Goal: Information Seeking & Learning: Check status

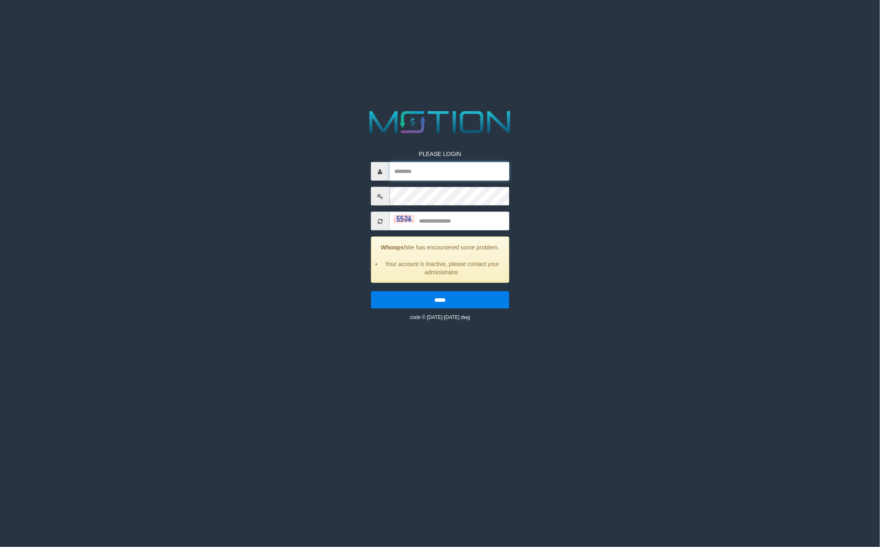
type input "**********"
click at [454, 226] on input "text" at bounding box center [449, 221] width 120 height 19
type input "****"
click at [371, 292] on input "*****" at bounding box center [440, 300] width 138 height 17
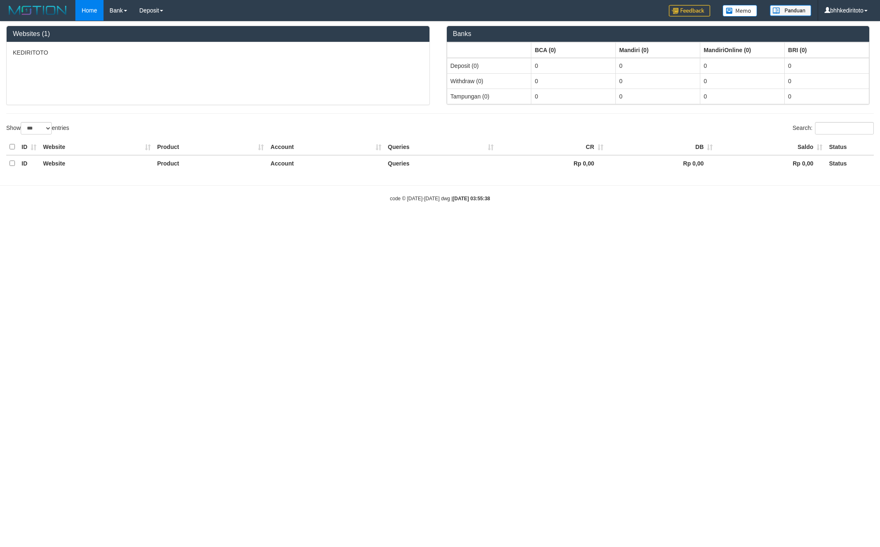
select select "***"
click at [168, 68] on link "PGA History" at bounding box center [166, 68] width 65 height 11
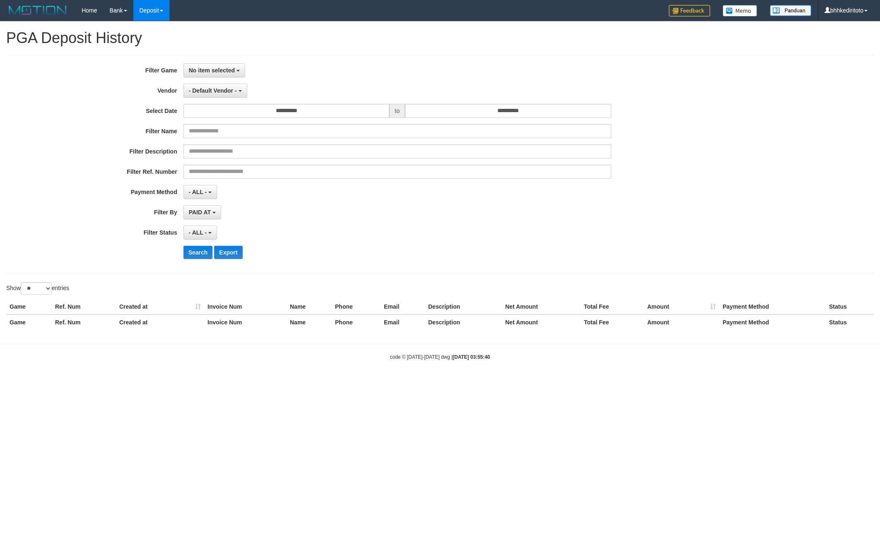
select select
select select "**"
click at [216, 62] on div "**********" at bounding box center [440, 164] width 868 height 219
click at [215, 72] on span "No item selected" at bounding box center [212, 70] width 46 height 7
click at [227, 113] on label "[ITOTO] KEDIRITOTO" at bounding box center [236, 113] width 105 height 12
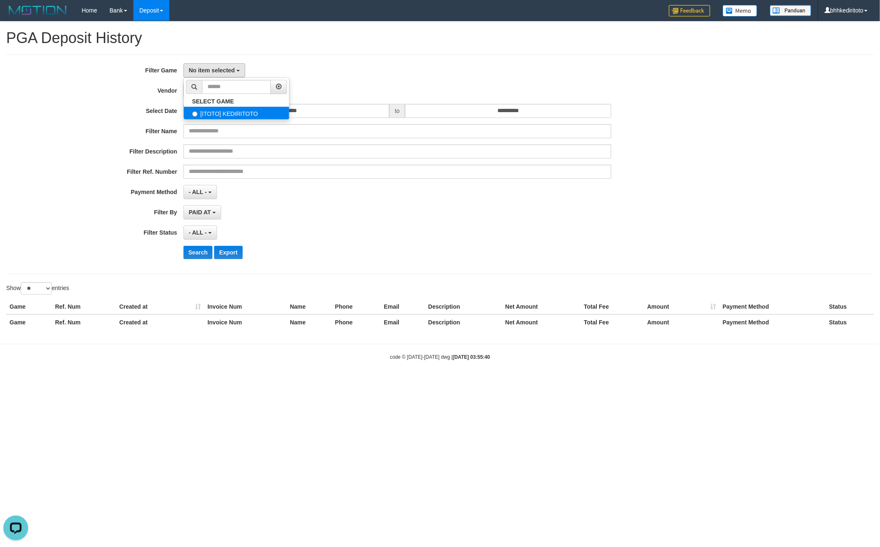
select select "****"
click at [216, 87] on span "- Default Vendor -" at bounding box center [213, 90] width 48 height 7
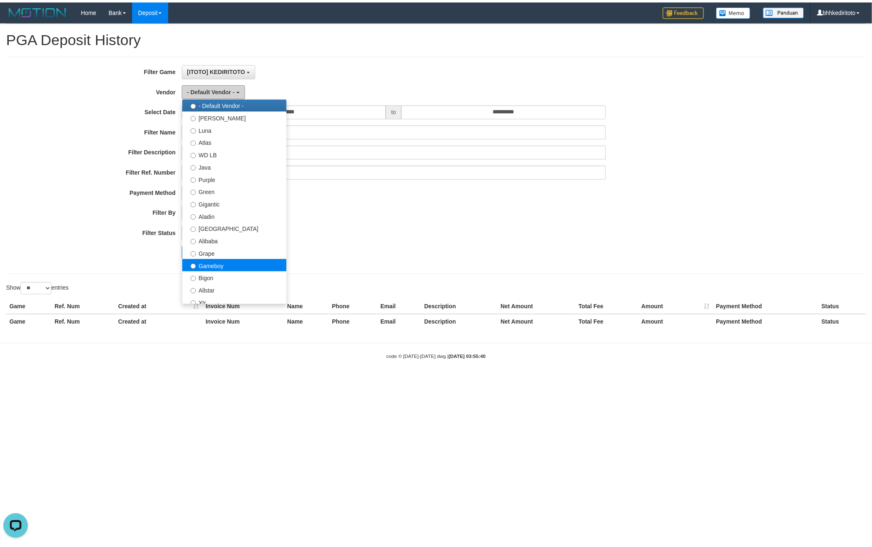
scroll to position [37, 0]
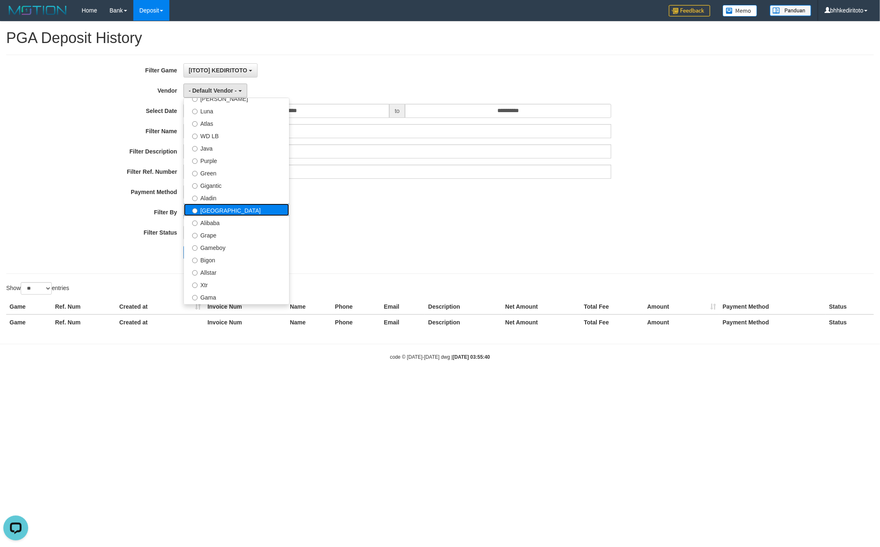
click at [220, 209] on label "[GEOGRAPHIC_DATA]" at bounding box center [236, 210] width 105 height 12
select select "**********"
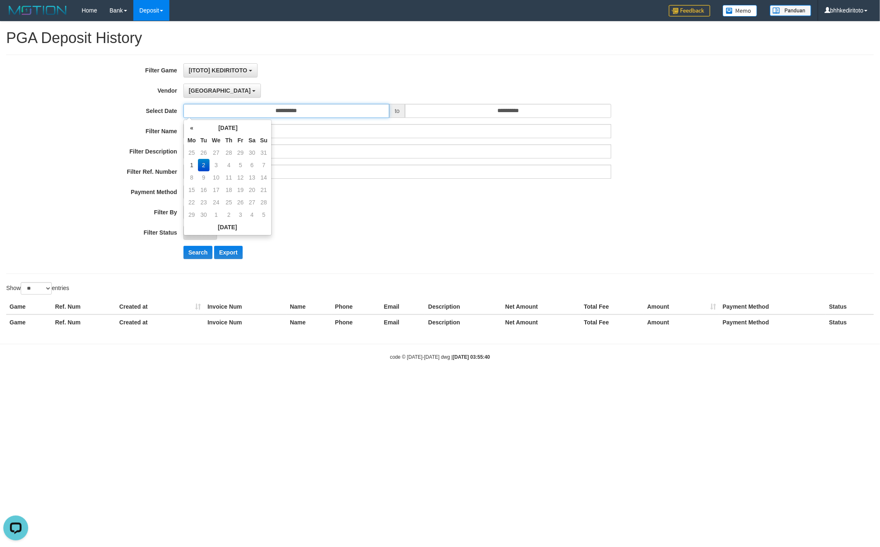
click at [332, 115] on input "**********" at bounding box center [286, 111] width 206 height 14
click at [192, 165] on td "1" at bounding box center [192, 165] width 12 height 12
type input "**********"
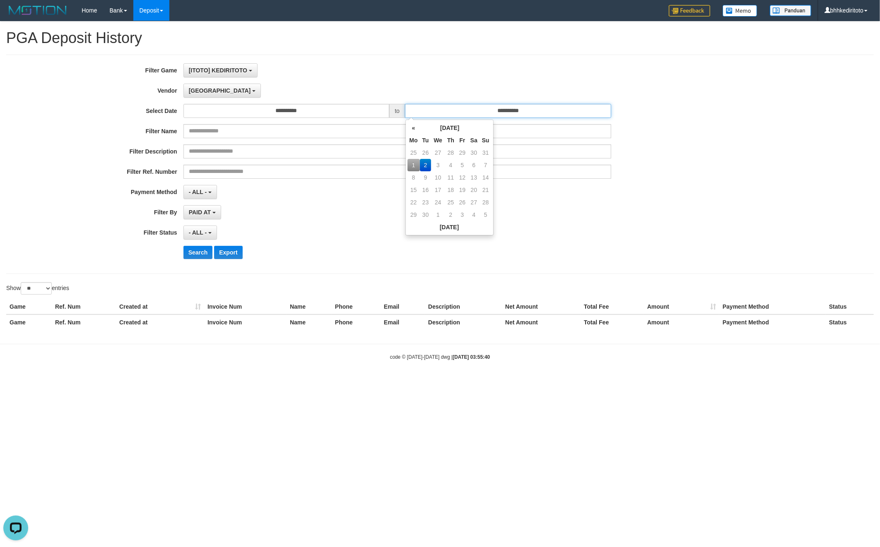
click at [469, 116] on input "**********" at bounding box center [508, 111] width 206 height 14
click at [411, 164] on td "1" at bounding box center [414, 165] width 12 height 12
type input "**********"
drag, startPoint x: 205, startPoint y: 233, endPoint x: 207, endPoint y: 237, distance: 5.2
click at [204, 233] on span "- ALL -" at bounding box center [198, 232] width 18 height 7
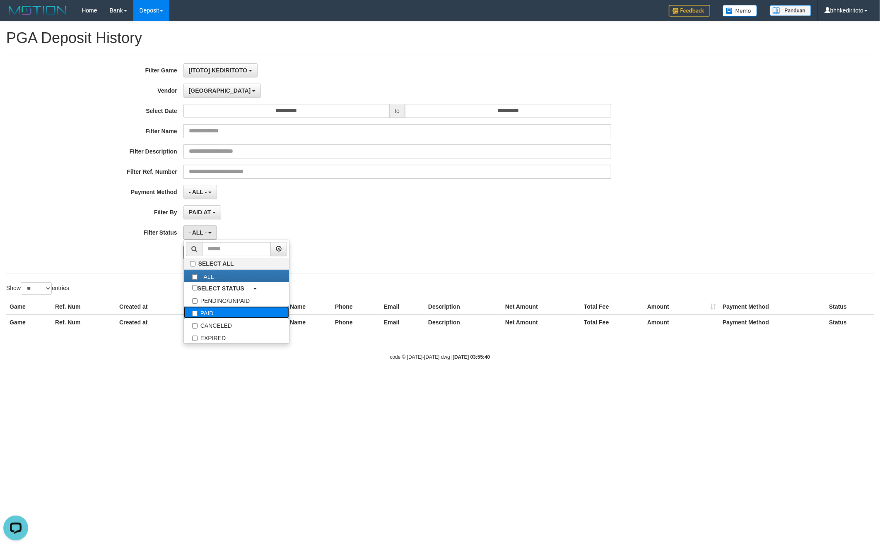
click at [234, 311] on label "PAID" at bounding box center [236, 312] width 105 height 12
select select "*"
click at [95, 256] on div "Search Export" at bounding box center [366, 252] width 733 height 13
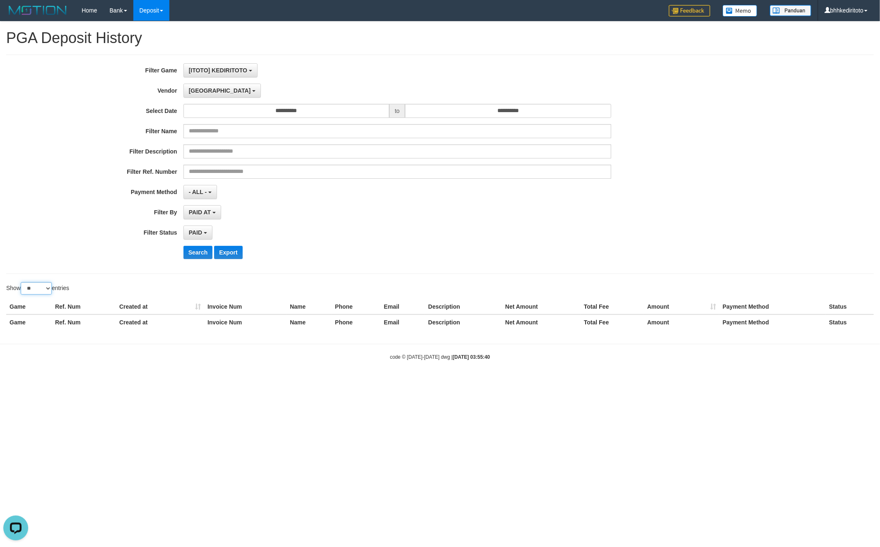
drag, startPoint x: 41, startPoint y: 290, endPoint x: 47, endPoint y: 295, distance: 8.2
click at [41, 290] on select "** ** ** ***" at bounding box center [36, 288] width 31 height 12
select select "***"
click at [22, 284] on select "** ** ** ***" at bounding box center [36, 288] width 31 height 12
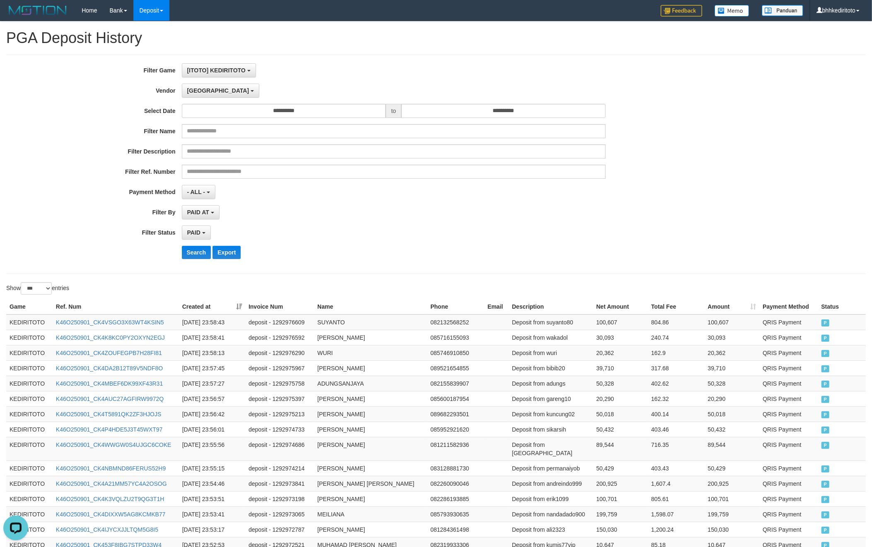
click at [451, 219] on div "PAID AT PAID AT CREATED AT" at bounding box center [394, 212] width 424 height 14
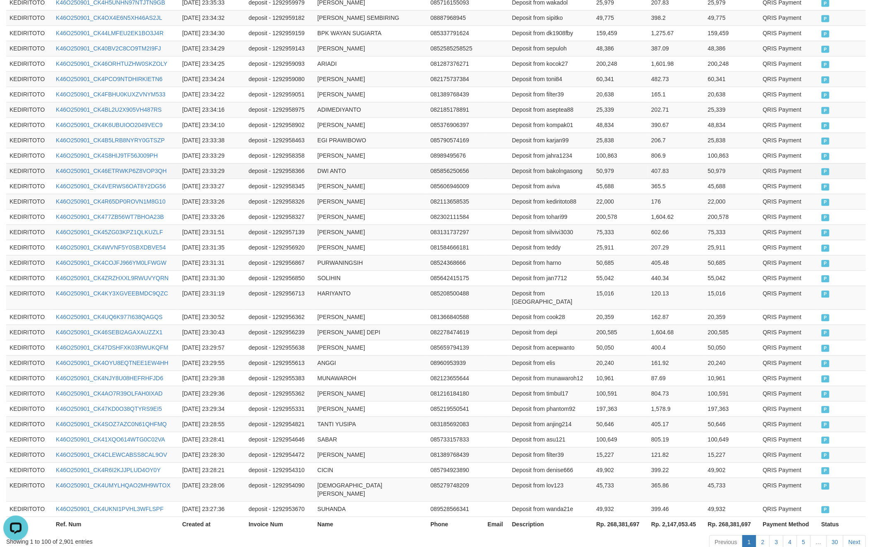
drag, startPoint x: 735, startPoint y: 126, endPoint x: 359, endPoint y: 4, distance: 395.5
click at [734, 163] on td "50,979" at bounding box center [731, 170] width 55 height 15
click at [457, 270] on td "085642415175" at bounding box center [455, 277] width 57 height 15
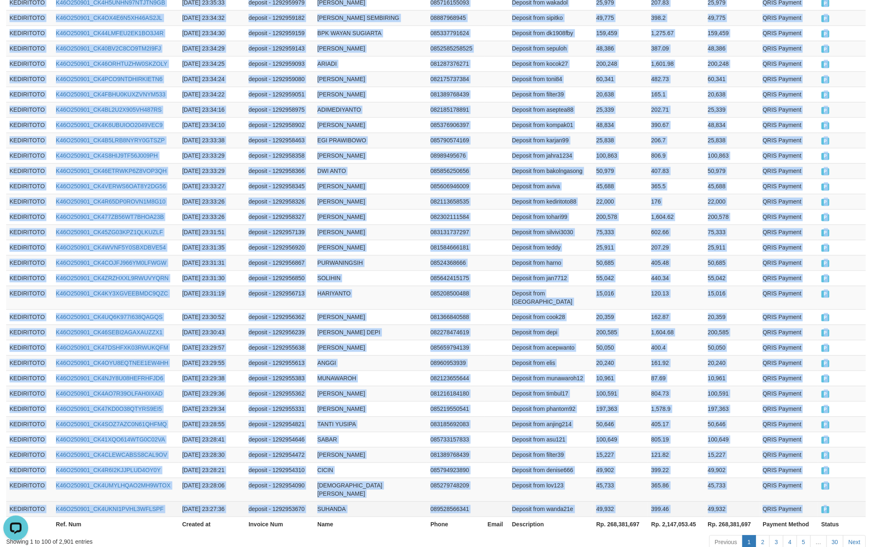
drag, startPoint x: 36, startPoint y: 339, endPoint x: 840, endPoint y: 456, distance: 812.0
copy tbody "KEDIRITOTO K46O250901_CK4VSGO3X63WT4KSIN5 [DATE] 23:58:43 deposit - 1292976609 …"
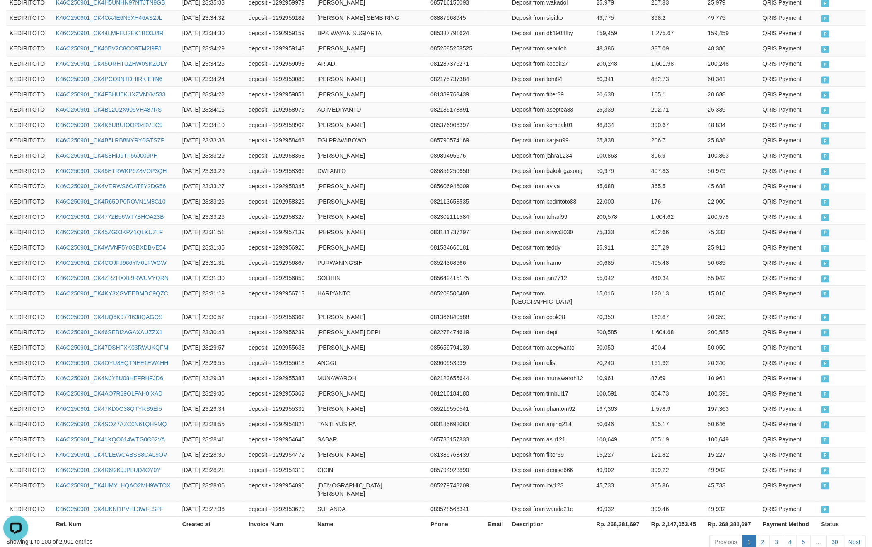
click at [762, 535] on div "Previous 1 2 3 4 5 … 30 Next" at bounding box center [617, 544] width 496 height 18
click at [640, 417] on td "50,646" at bounding box center [620, 424] width 55 height 15
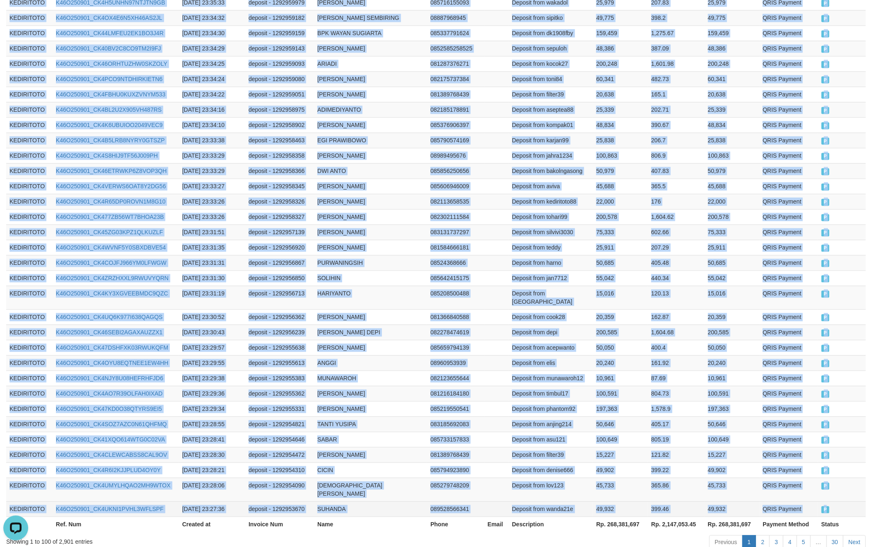
drag, startPoint x: 9, startPoint y: 322, endPoint x: 815, endPoint y: 479, distance: 821.1
click at [764, 535] on link "2" at bounding box center [762, 542] width 14 height 14
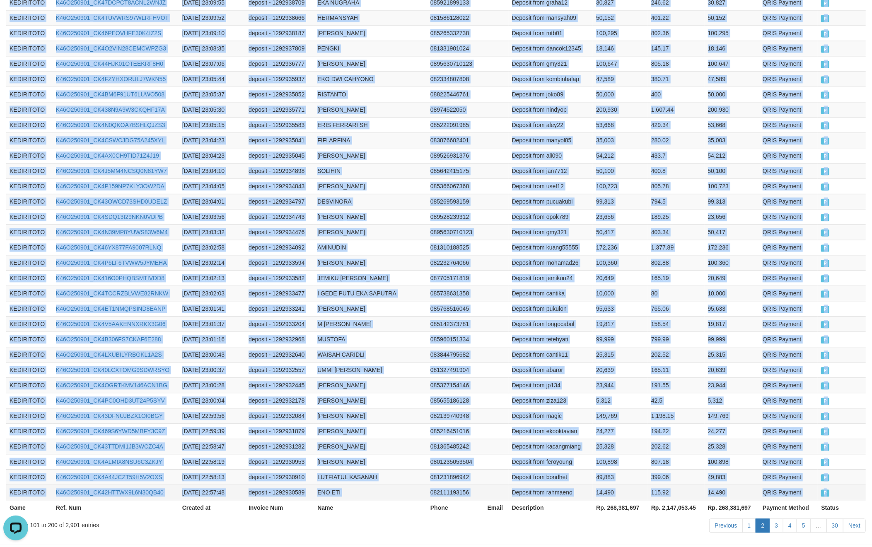
click at [837, 485] on td "P" at bounding box center [842, 492] width 48 height 15
copy tbody "KEDIRITOTO K46O250901_CK44YV5TDXR3WBIBBKX [DATE] 23:26:58 deposit - 1292953173 …"
click at [772, 519] on link "3" at bounding box center [776, 526] width 14 height 14
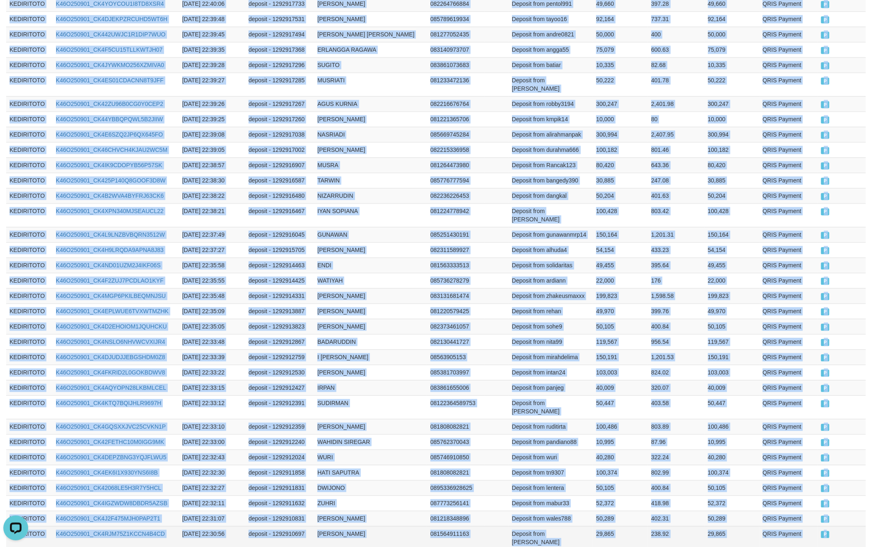
click at [846, 526] on td "P" at bounding box center [842, 538] width 48 height 24
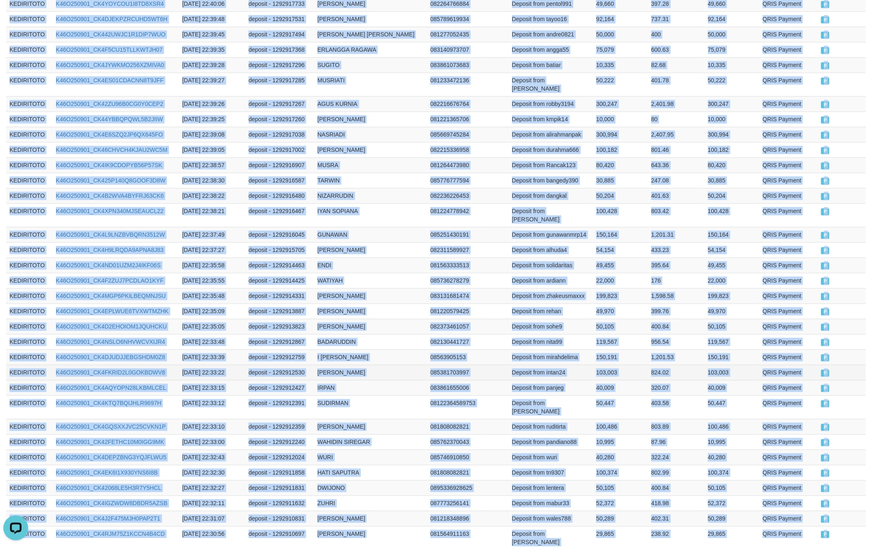
copy tbody "KEDIRITOTO K46O250901_CK4WYKAP2F4KGTYI241 [DATE] 22:57:34 deposit - 1292930417 …"
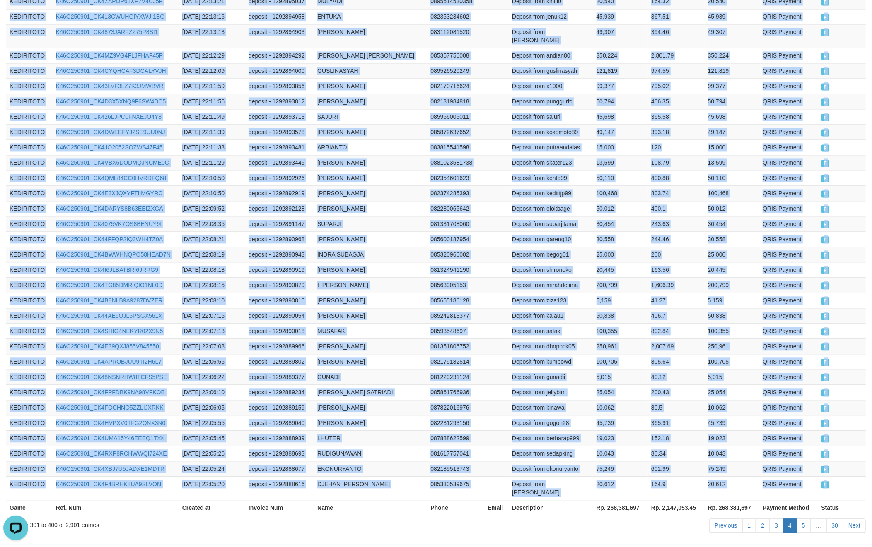
click at [842, 477] on td "P" at bounding box center [842, 489] width 48 height 24
copy tbody "KEDIRITOTO K46O250901_CK4LOS0JQ98BB95QZ5G [DATE] 22:30:47 deposit - 1292910592 …"
click at [802, 519] on link "5" at bounding box center [803, 526] width 14 height 14
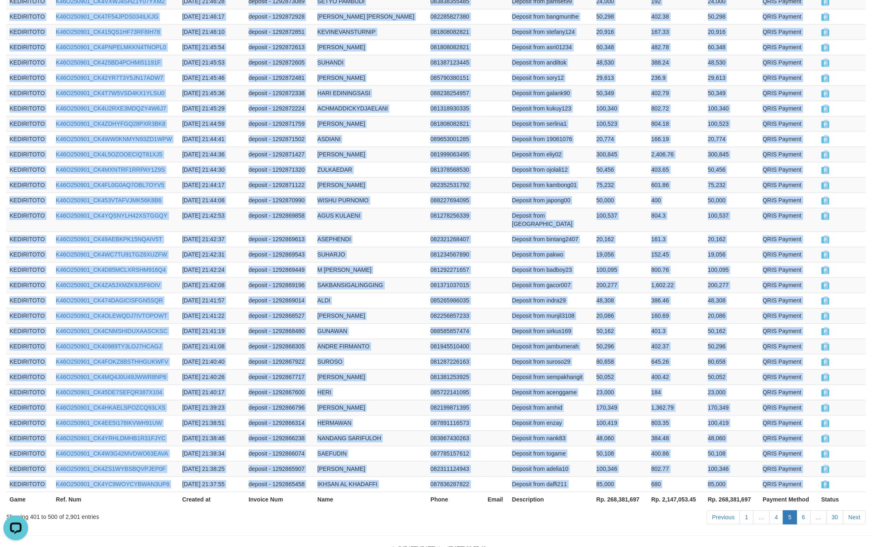
click at [842, 477] on td "P" at bounding box center [842, 484] width 48 height 15
copy tbody "KEDIRITOTO K46O250901_CK4VBJZUNFUJWJM0VYX [DATE] 22:05:16 deposit - 1292888571 …"
click at [805, 511] on link "6" at bounding box center [803, 518] width 14 height 14
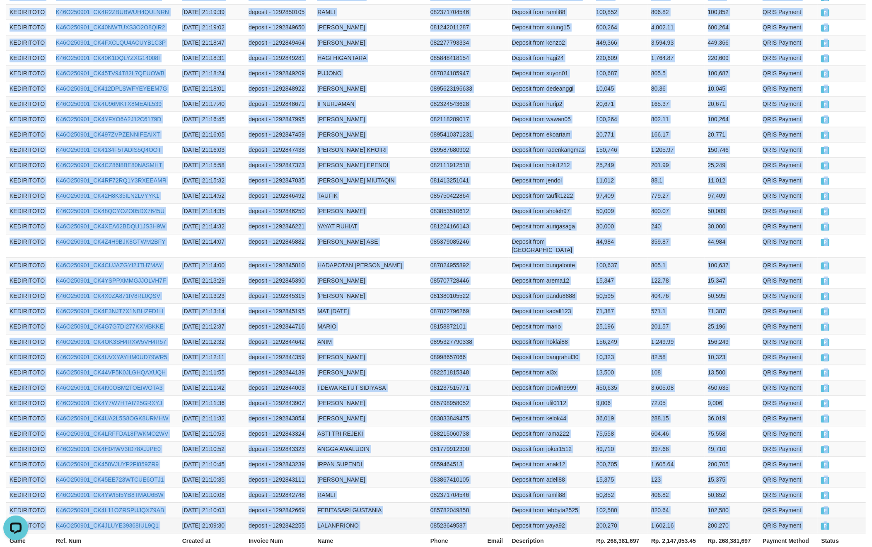
click at [837, 518] on td "P" at bounding box center [842, 525] width 48 height 15
copy tbody "KEDIRITOTO K46O250901_CK4LI4QZKG9EGFTMIN3 [DATE] 21:36:54 deposit - 1292864565 …"
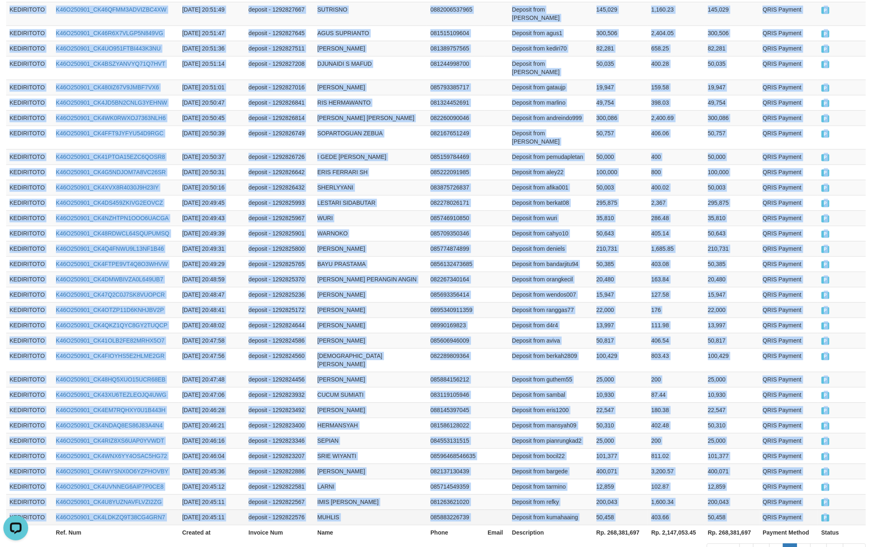
click at [846, 510] on td "P" at bounding box center [842, 517] width 48 height 15
copy tbody "KEDIRITOTO K46O250901_CK4O0EH2DGTSHAIV0FM [DATE] 21:09:06 deposit - 1292841930 …"
click at [804, 544] on link "8" at bounding box center [803, 551] width 14 height 14
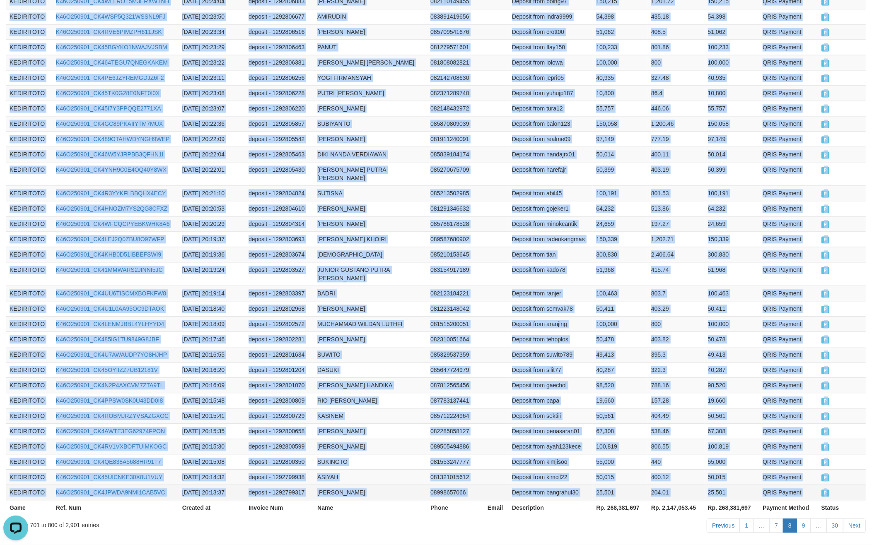
click at [832, 485] on td "P" at bounding box center [842, 492] width 48 height 15
copy tbody "KEDIRITOTO K46O250901_CK4OF74LSA8OXM53RX4 [DATE] 20:44:49 deposit - 1292822308 …"
click at [805, 519] on link "9" at bounding box center [803, 526] width 14 height 14
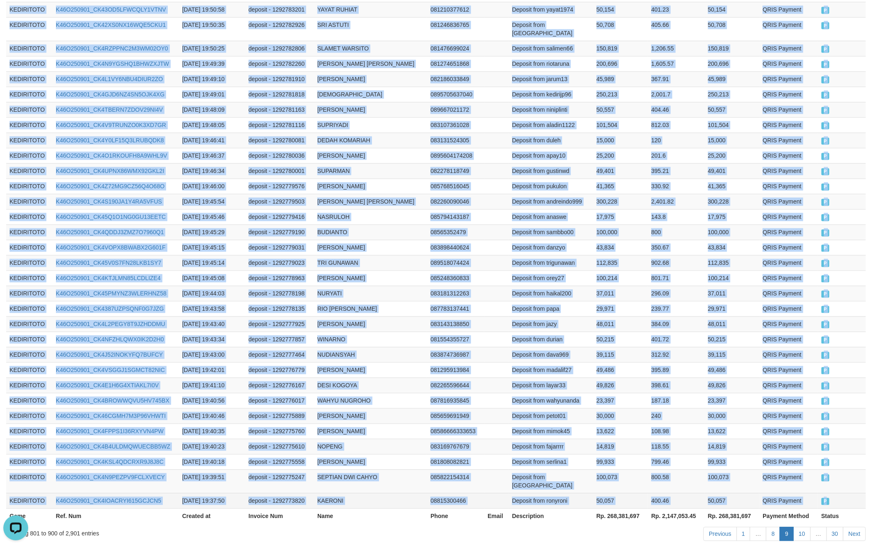
click at [834, 493] on td "P" at bounding box center [842, 500] width 48 height 15
copy tbody "KEDIRITOTO K46O250901_CK4GKTAZ59I1O69EHC0 [DATE] 20:13:36 deposit - 1292799296 …"
click at [805, 527] on link "10" at bounding box center [801, 534] width 17 height 14
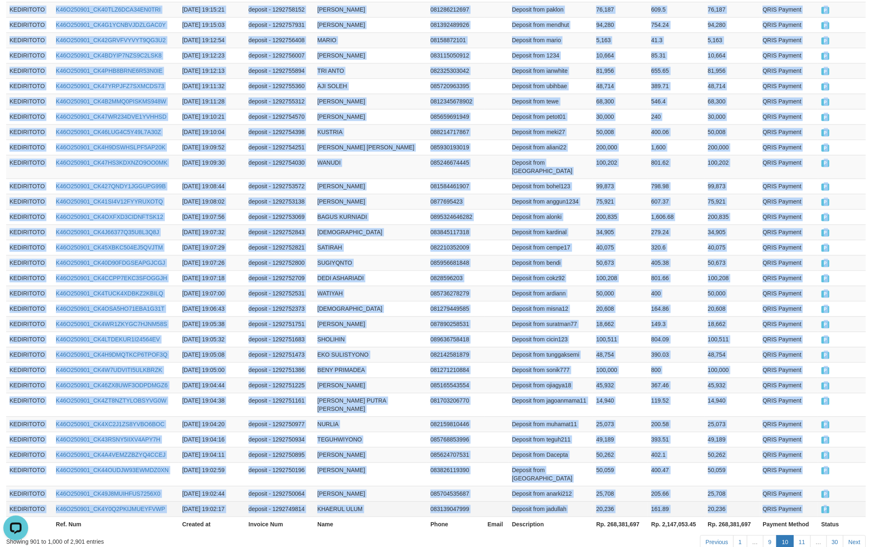
click at [834, 502] on td "P" at bounding box center [842, 509] width 48 height 15
copy tbody "KEDIRITOTO K46O250901_CK4C0UVYH6PV284QBTO [DATE] 19:36:32 deposit - 1292772904 …"
click at [799, 535] on link "11" at bounding box center [801, 542] width 17 height 14
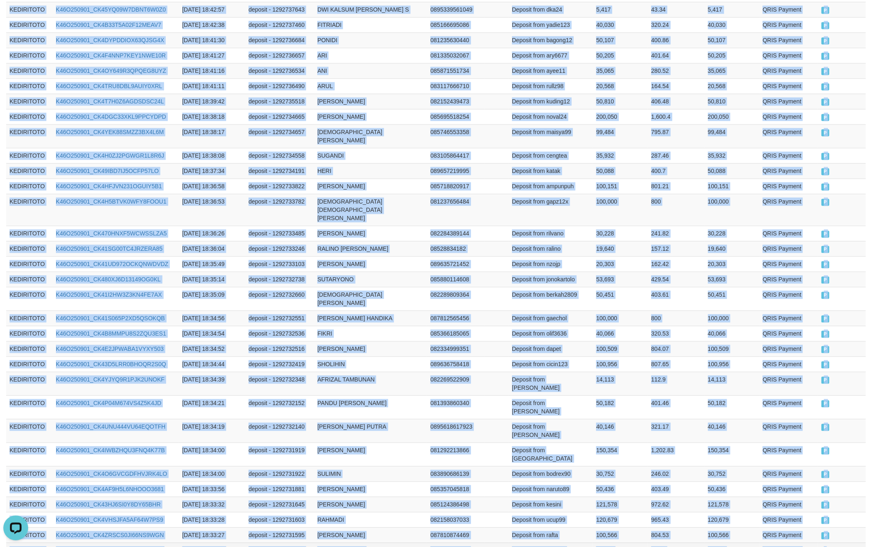
click at [834, 543] on td "P" at bounding box center [842, 550] width 48 height 15
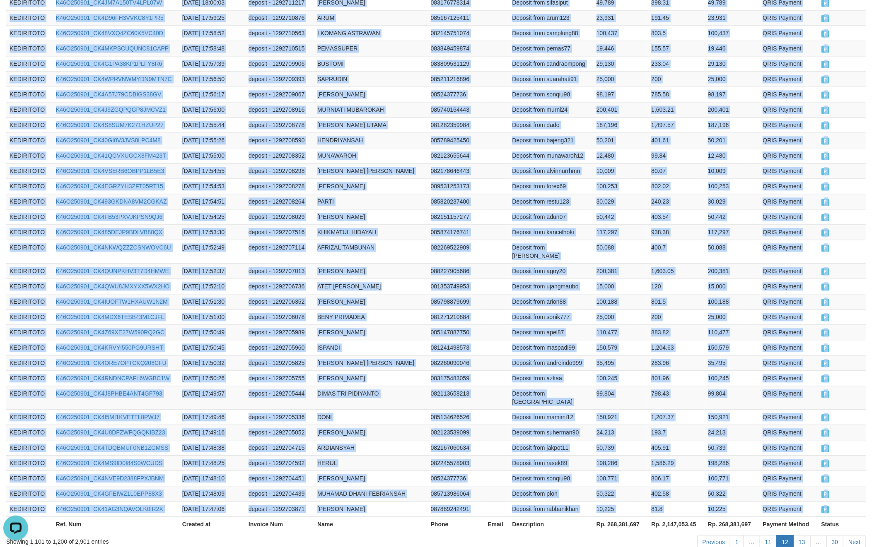
click at [846, 502] on td "P" at bounding box center [842, 509] width 48 height 15
click at [802, 535] on link "13" at bounding box center [801, 542] width 17 height 14
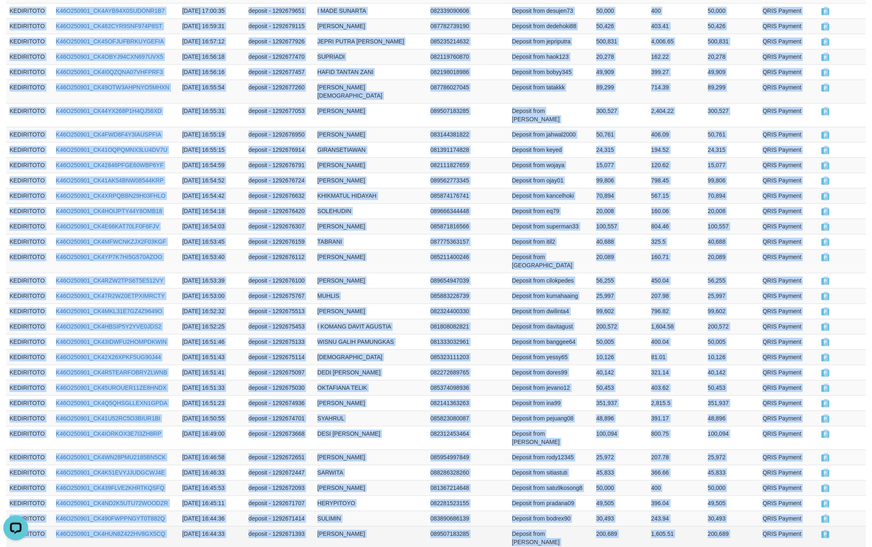
click at [840, 526] on td "P" at bounding box center [842, 538] width 48 height 24
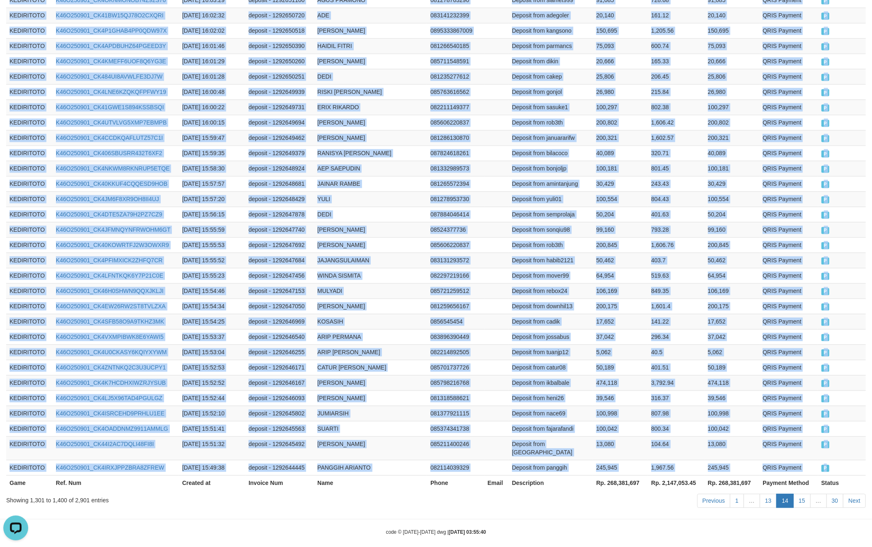
click at [847, 460] on td "P" at bounding box center [842, 467] width 48 height 15
click at [797, 494] on link "15" at bounding box center [801, 501] width 17 height 14
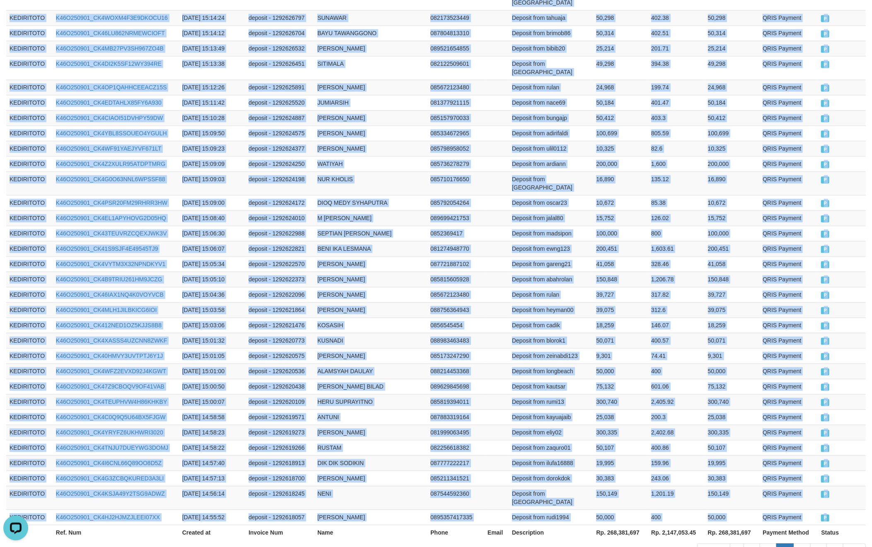
click at [835, 510] on td "P" at bounding box center [842, 517] width 48 height 15
click at [803, 544] on link "16" at bounding box center [801, 551] width 17 height 14
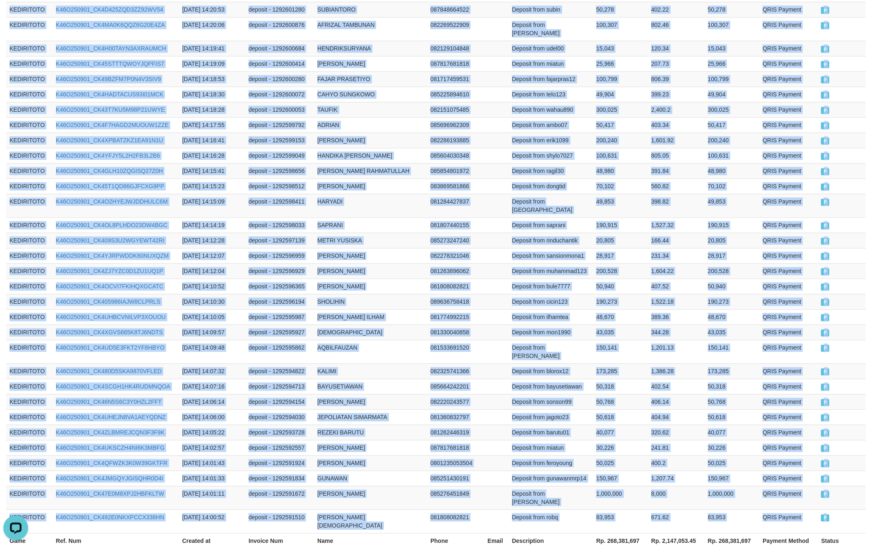
click at [846, 510] on td "P" at bounding box center [842, 522] width 48 height 24
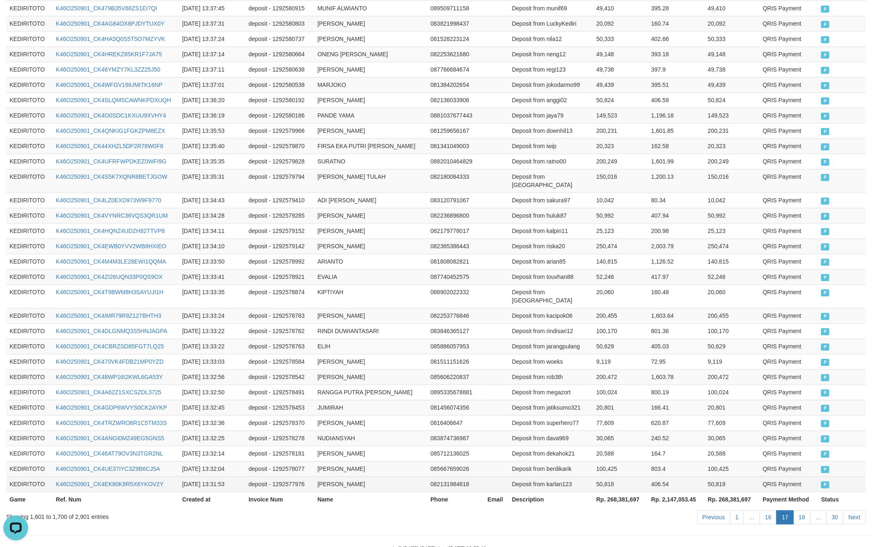
scroll to position [1405, 0]
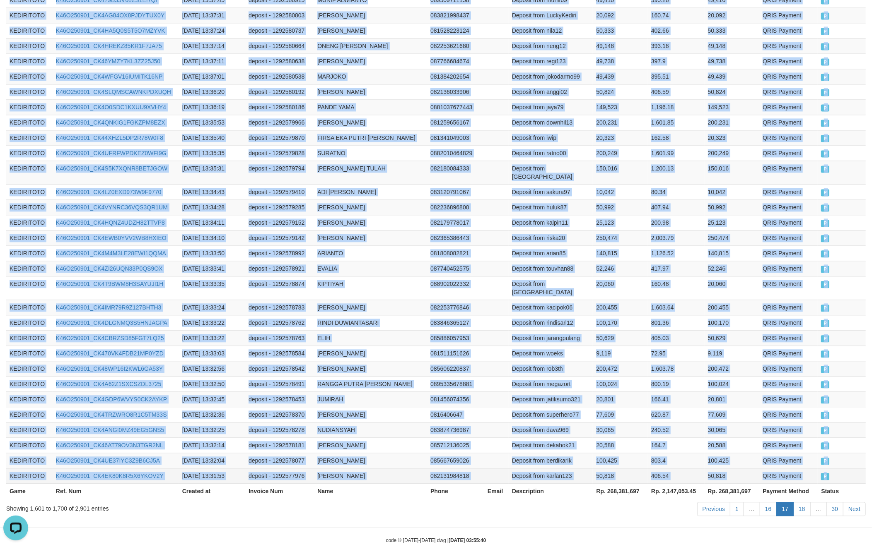
click at [844, 468] on td "P" at bounding box center [842, 475] width 48 height 15
click at [805, 502] on link "18" at bounding box center [801, 509] width 17 height 14
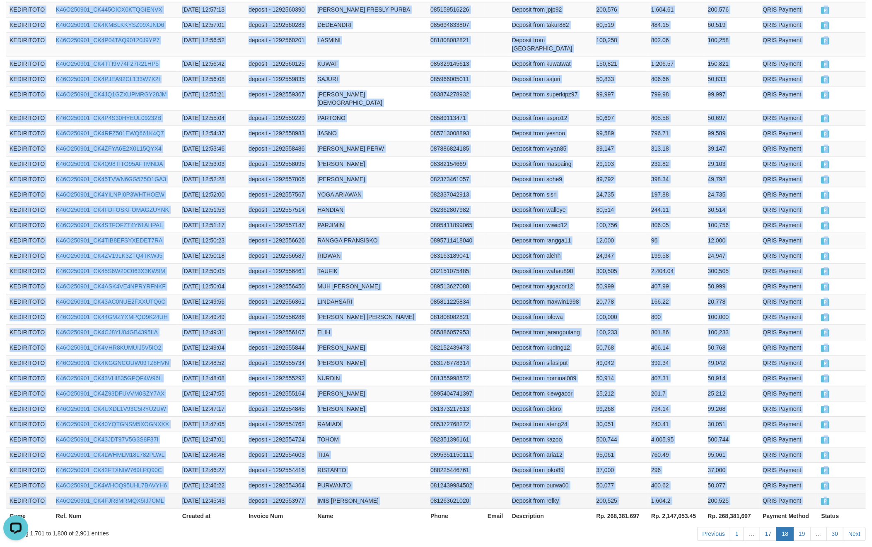
click at [834, 493] on td "P" at bounding box center [842, 500] width 48 height 15
click at [801, 527] on link "19" at bounding box center [801, 534] width 17 height 14
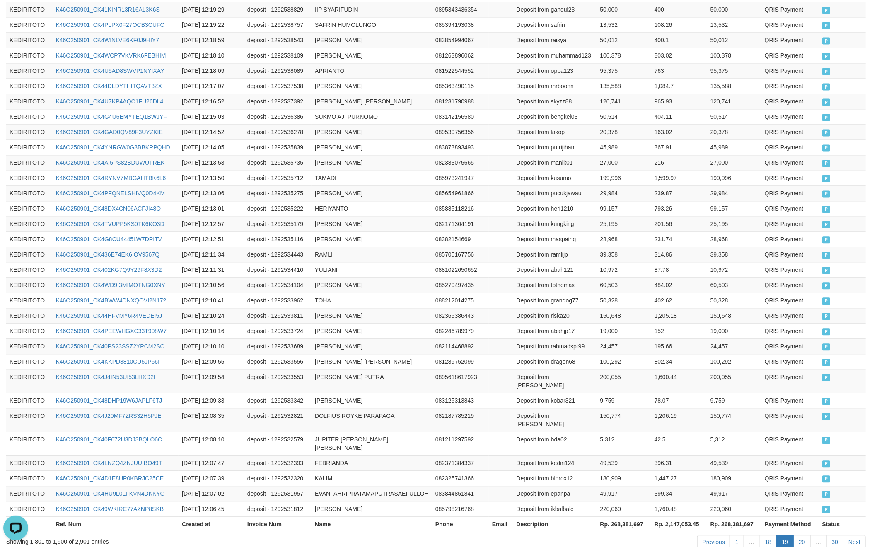
scroll to position [1396, 0]
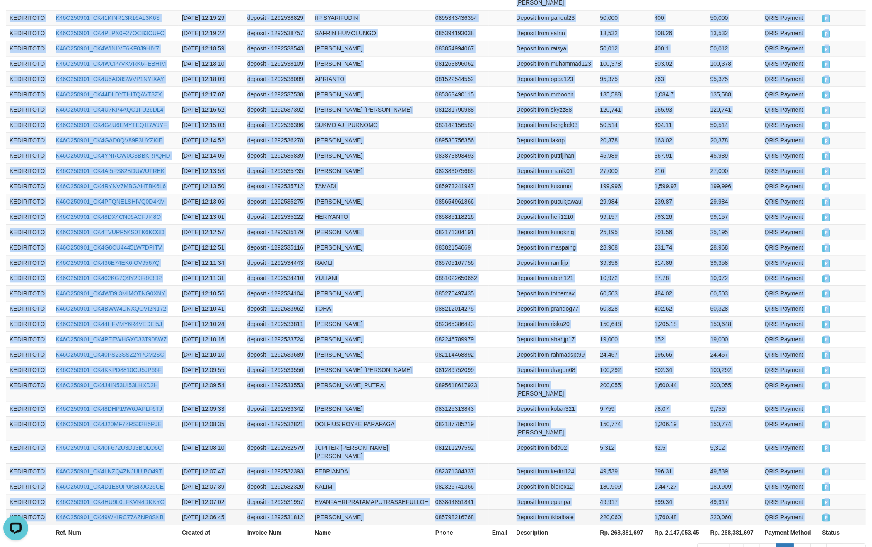
click at [837, 510] on td "P" at bounding box center [842, 517] width 47 height 15
click at [798, 544] on link "20" at bounding box center [801, 551] width 17 height 14
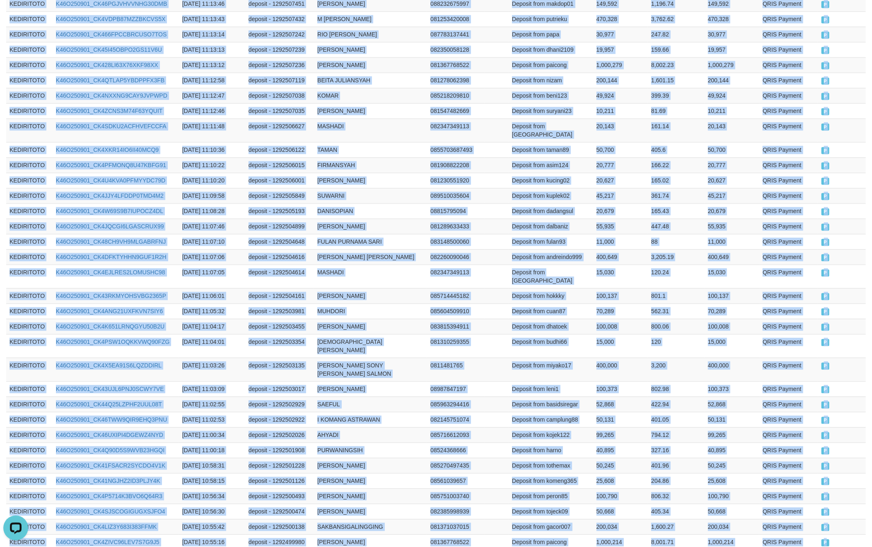
click at [842, 535] on td "P" at bounding box center [842, 542] width 48 height 15
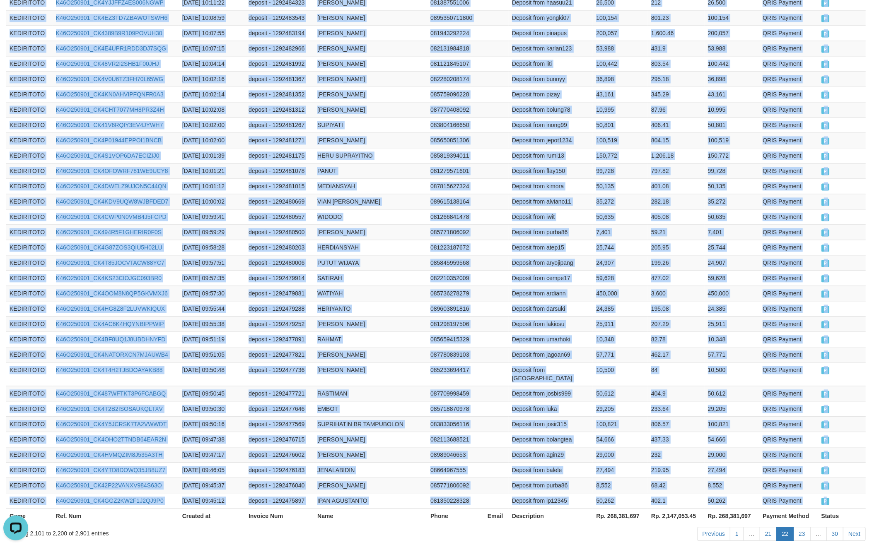
click at [842, 493] on td "P" at bounding box center [842, 500] width 48 height 15
click at [801, 527] on link "23" at bounding box center [801, 534] width 17 height 14
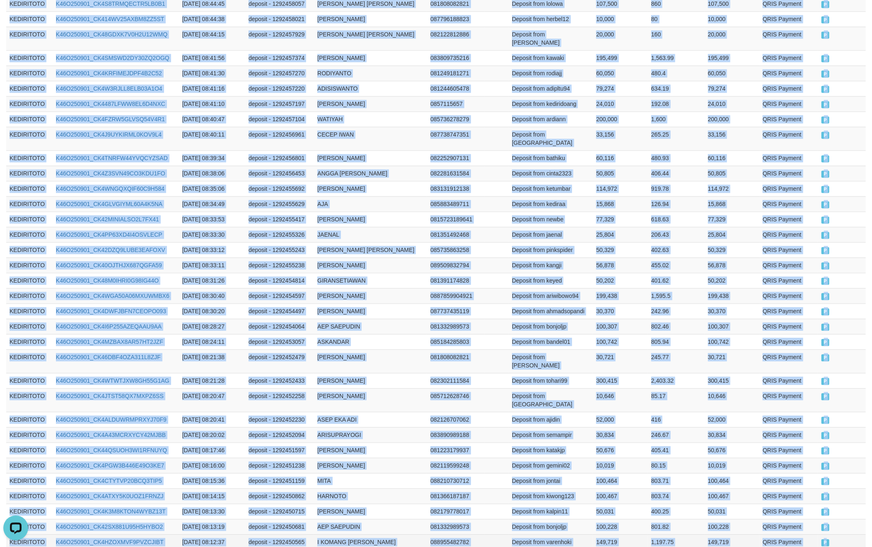
click at [844, 535] on td "P" at bounding box center [842, 542] width 48 height 15
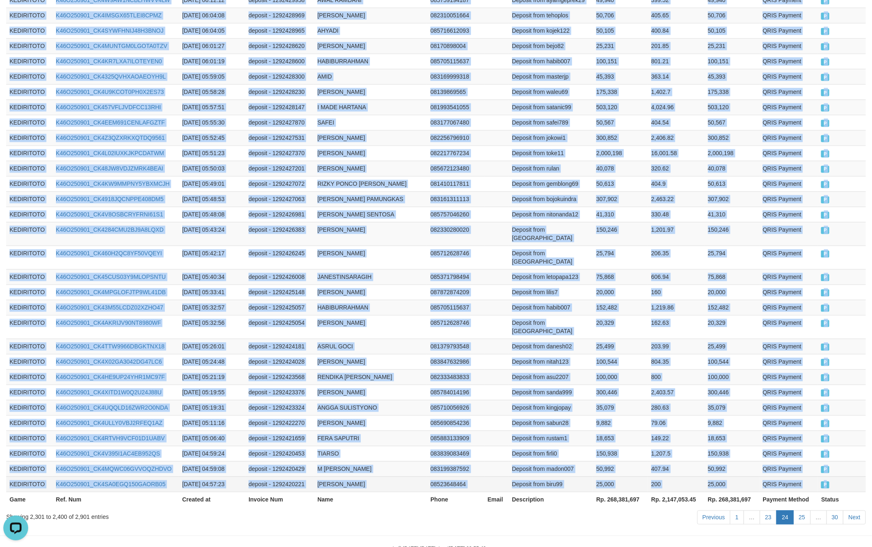
click at [837, 477] on td "P" at bounding box center [842, 484] width 48 height 15
click at [798, 511] on link "25" at bounding box center [801, 518] width 17 height 14
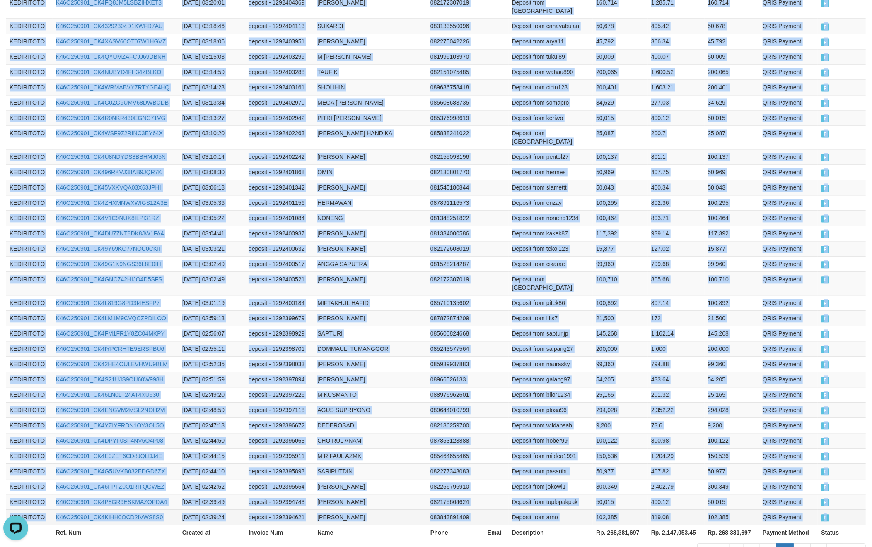
click at [837, 510] on td "P" at bounding box center [842, 517] width 48 height 15
click at [803, 544] on link "26" at bounding box center [801, 551] width 17 height 14
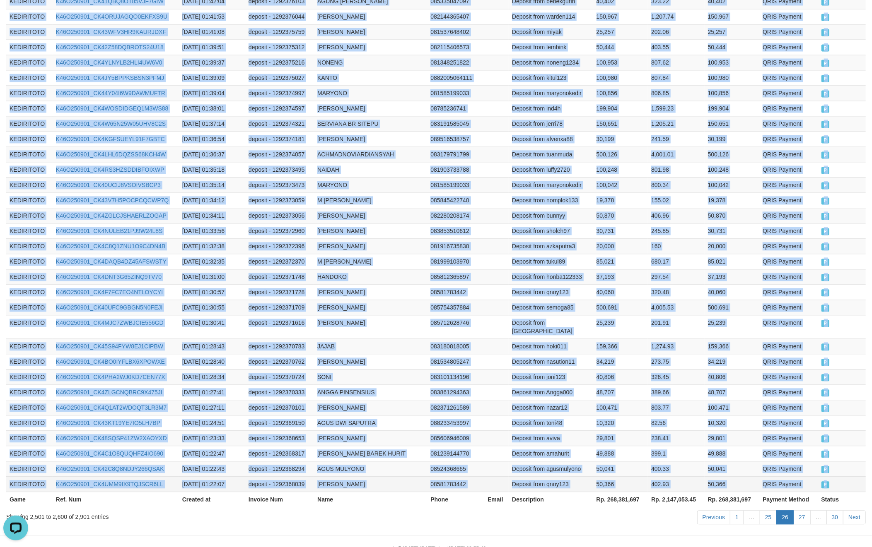
click at [833, 477] on td "P" at bounding box center [842, 484] width 48 height 15
click at [798, 511] on link "27" at bounding box center [801, 518] width 17 height 14
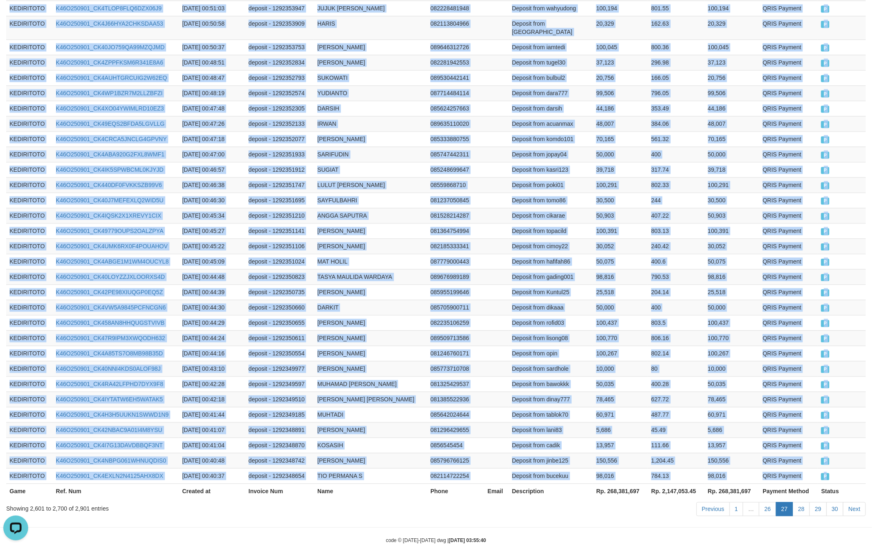
click at [839, 468] on td "P" at bounding box center [842, 475] width 48 height 15
click at [796, 502] on link "28" at bounding box center [800, 509] width 17 height 14
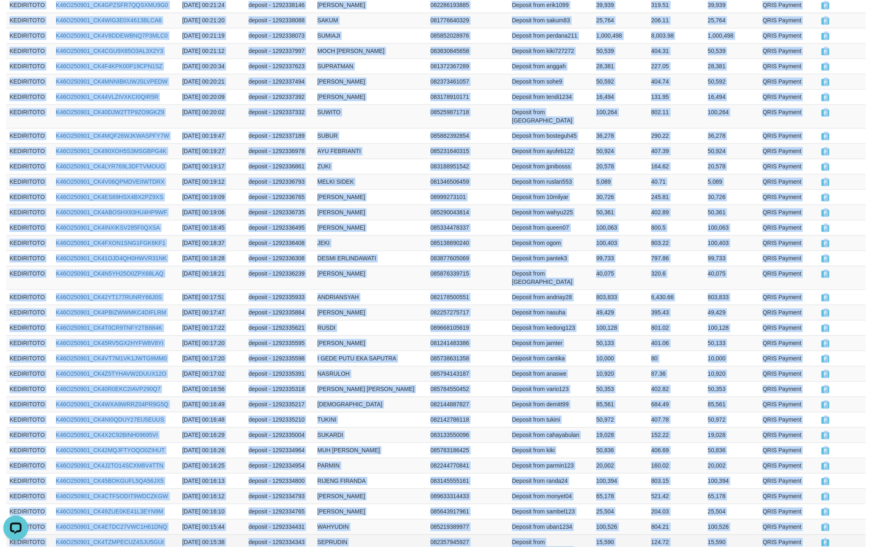
click at [837, 535] on td "P" at bounding box center [842, 547] width 48 height 24
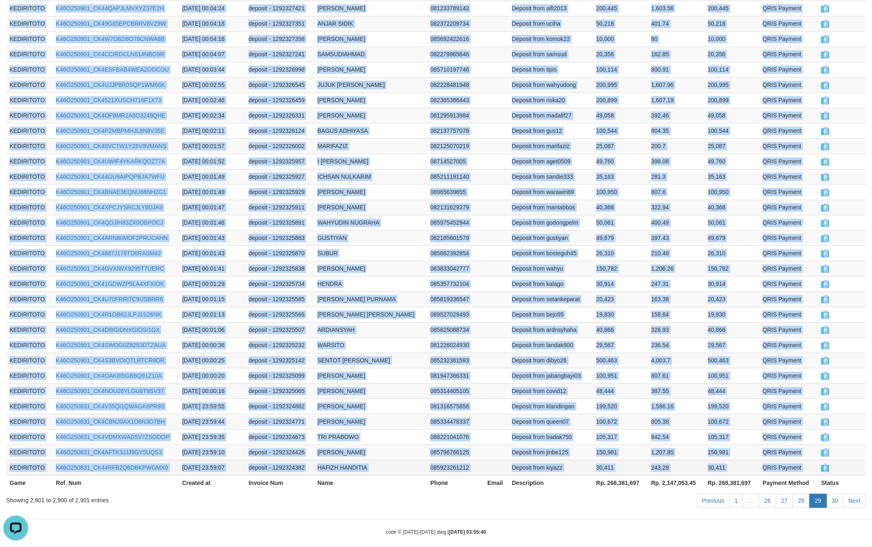
click at [835, 460] on td "P" at bounding box center [842, 467] width 48 height 15
click at [836, 494] on link "30" at bounding box center [834, 501] width 17 height 14
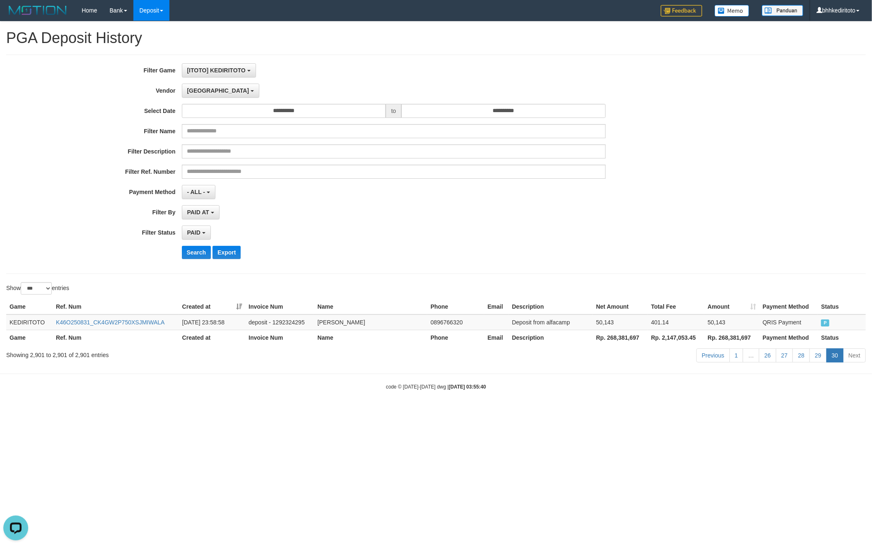
scroll to position [0, 0]
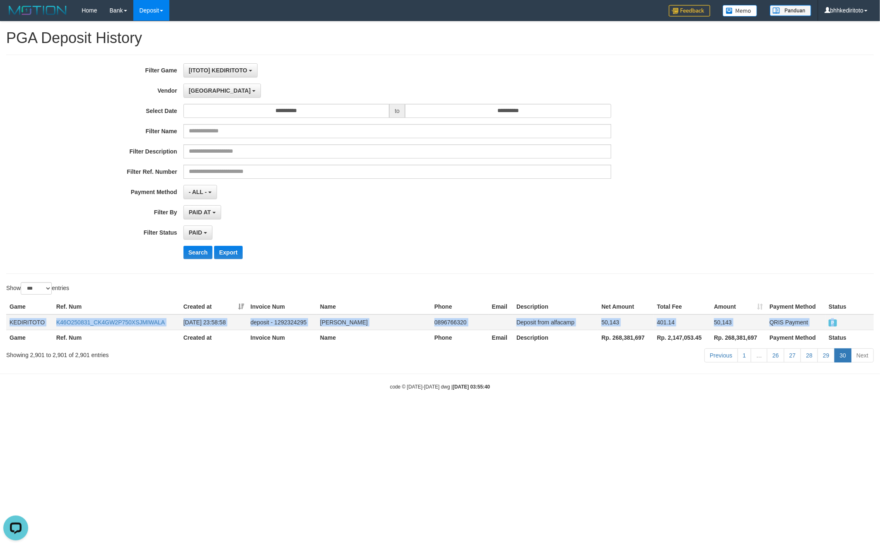
click at [847, 326] on td "P" at bounding box center [849, 323] width 48 height 16
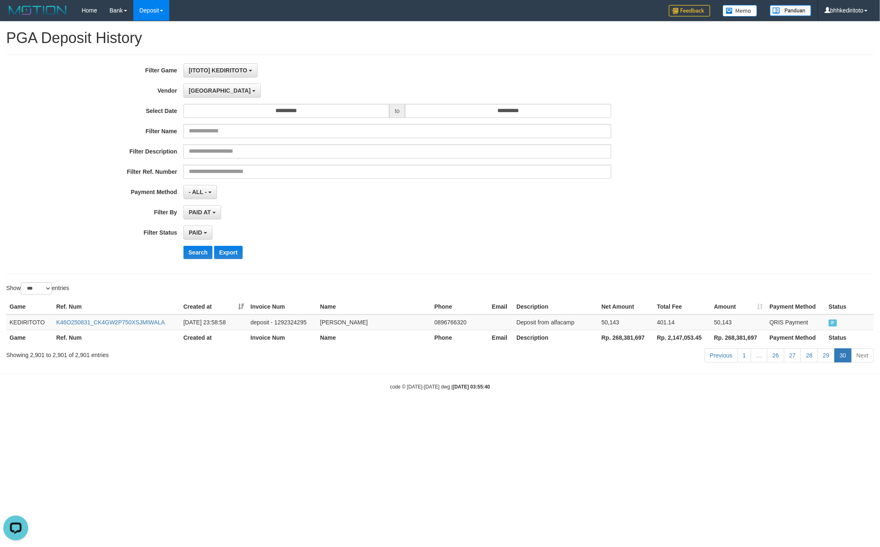
click at [751, 412] on html "Toggle navigation Home Bank Account List Load By Website Group [ITOTO] KEDIRITO…" at bounding box center [440, 206] width 880 height 412
click at [632, 336] on th "Rp. 268,381,697" at bounding box center [625, 337] width 55 height 15
drag, startPoint x: 771, startPoint y: 224, endPoint x: 755, endPoint y: 207, distance: 23.1
click at [771, 224] on div "**********" at bounding box center [440, 164] width 880 height 202
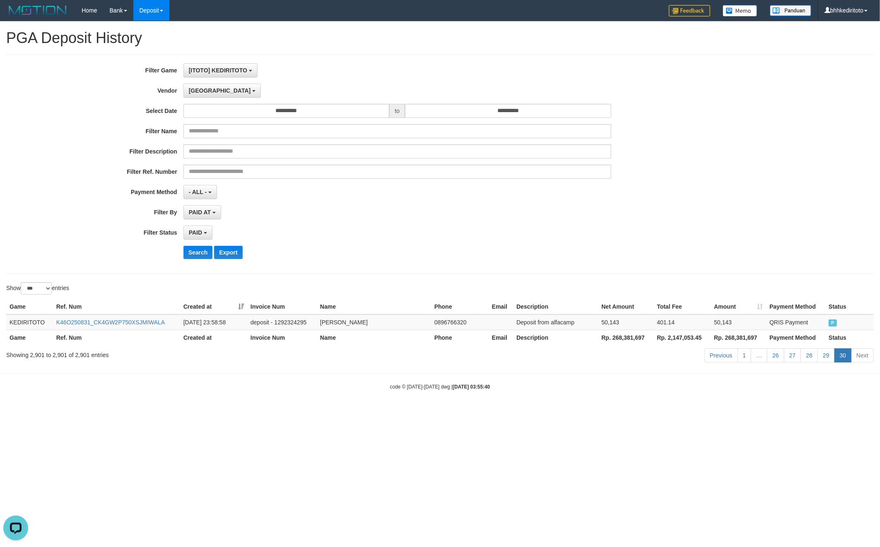
click at [201, 101] on div "**********" at bounding box center [366, 164] width 733 height 202
click at [201, 93] on span "[GEOGRAPHIC_DATA]" at bounding box center [220, 90] width 62 height 7
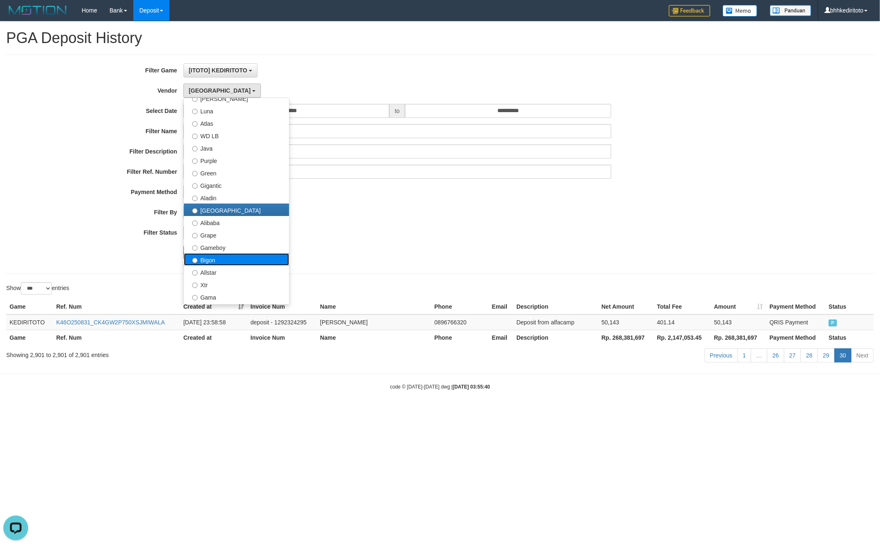
click at [223, 263] on label "Bigon" at bounding box center [236, 259] width 105 height 12
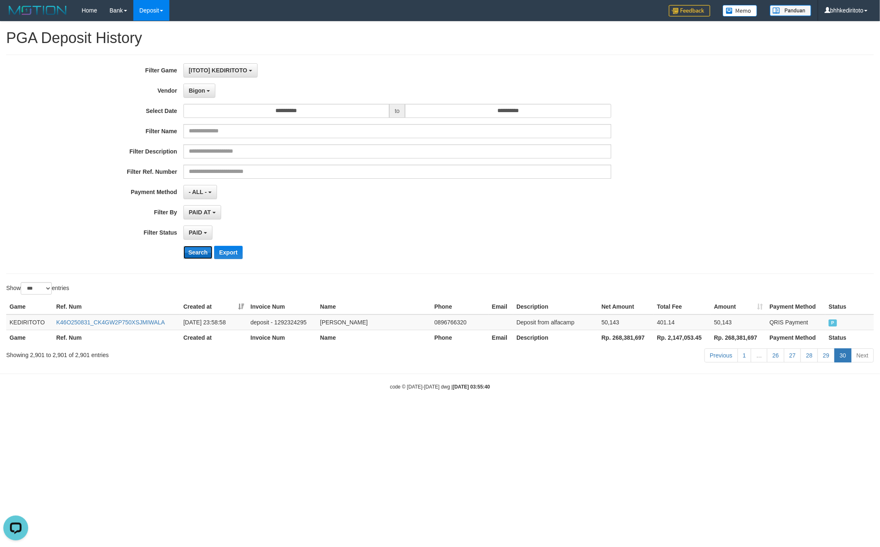
click at [198, 256] on button "Search" at bounding box center [197, 252] width 29 height 13
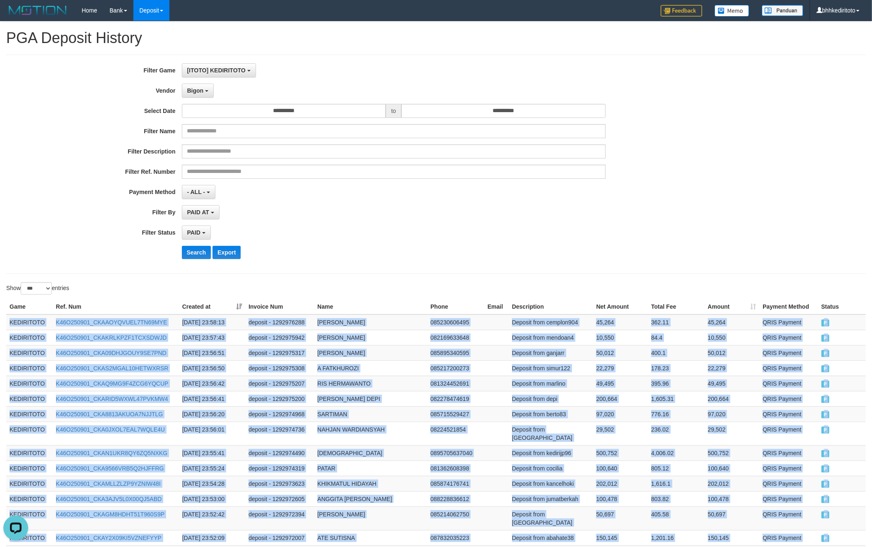
scroll to position [1396, 0]
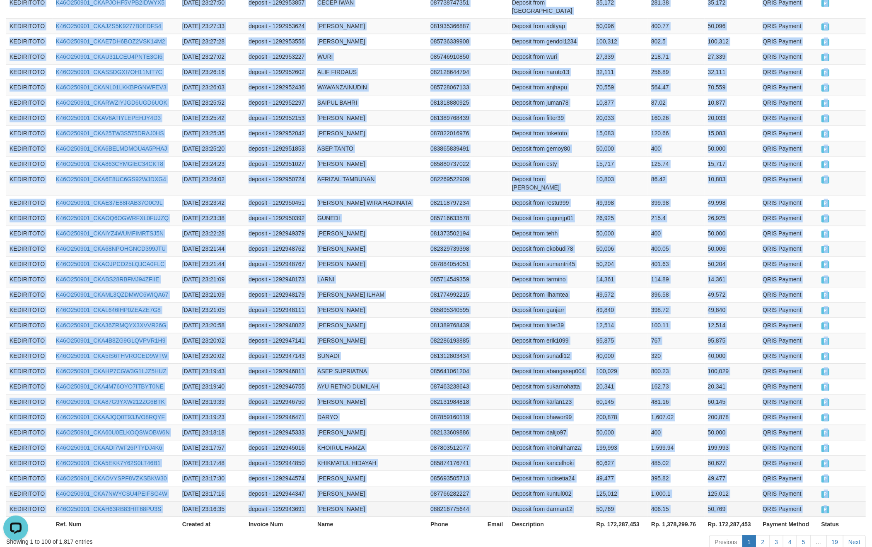
drag, startPoint x: 7, startPoint y: 325, endPoint x: 841, endPoint y: 454, distance: 843.2
click at [764, 535] on link "2" at bounding box center [762, 542] width 14 height 14
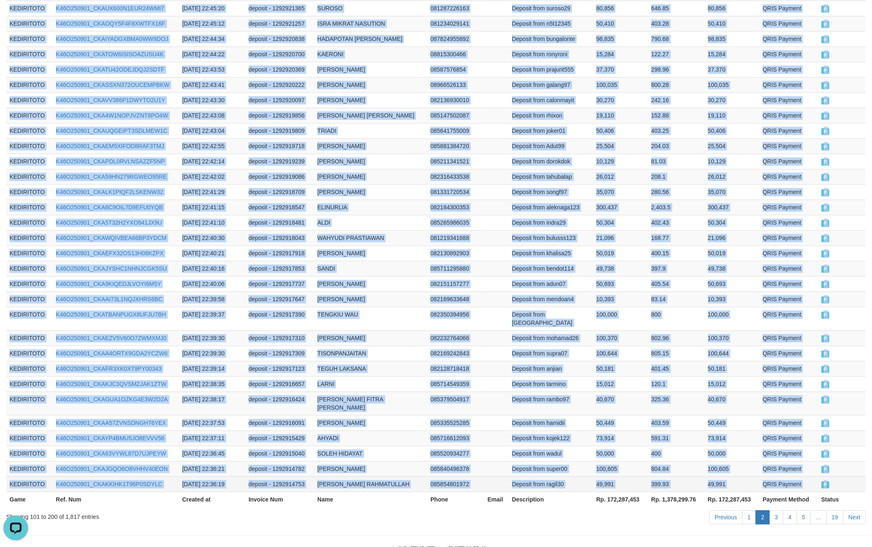
click at [831, 477] on td "P" at bounding box center [842, 484] width 48 height 15
click at [775, 511] on link "3" at bounding box center [776, 518] width 14 height 14
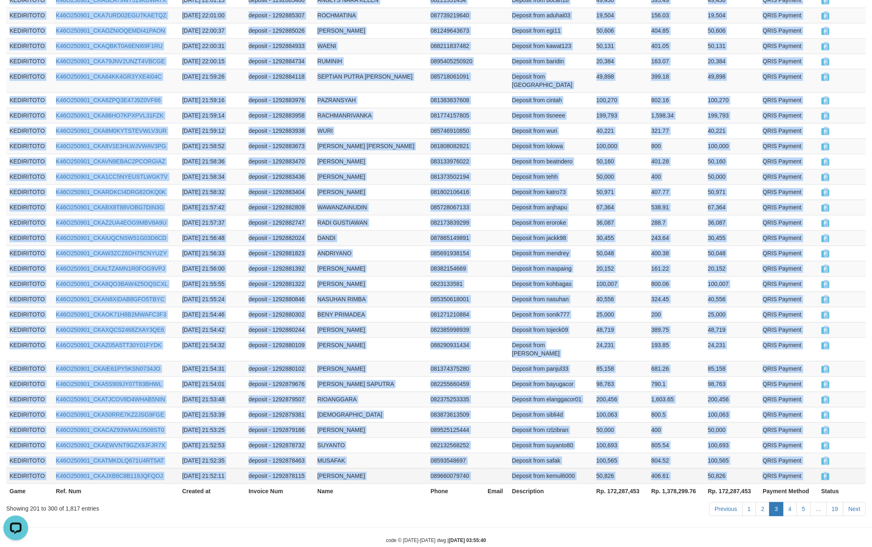
click at [834, 468] on td "P" at bounding box center [842, 475] width 48 height 15
click at [789, 502] on link "4" at bounding box center [790, 509] width 14 height 14
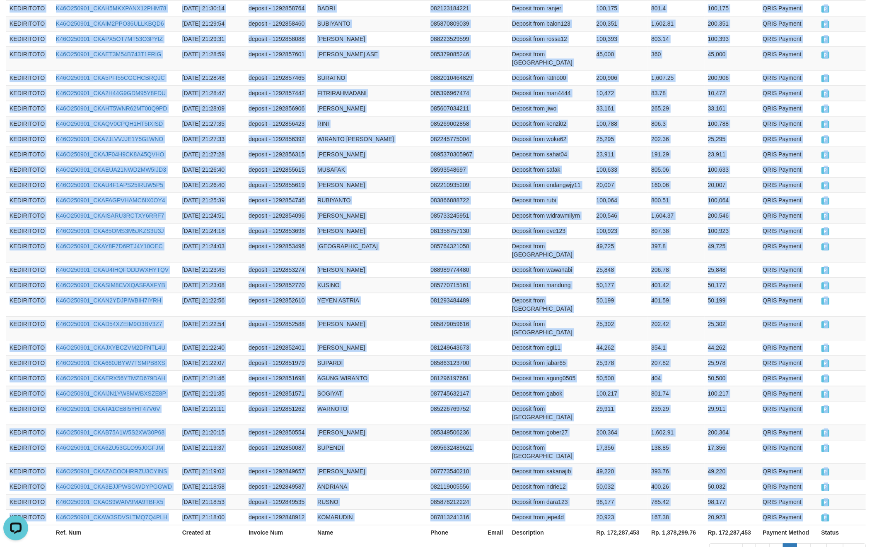
click at [834, 510] on td "P" at bounding box center [842, 517] width 48 height 15
click at [801, 544] on link "5" at bounding box center [803, 551] width 14 height 14
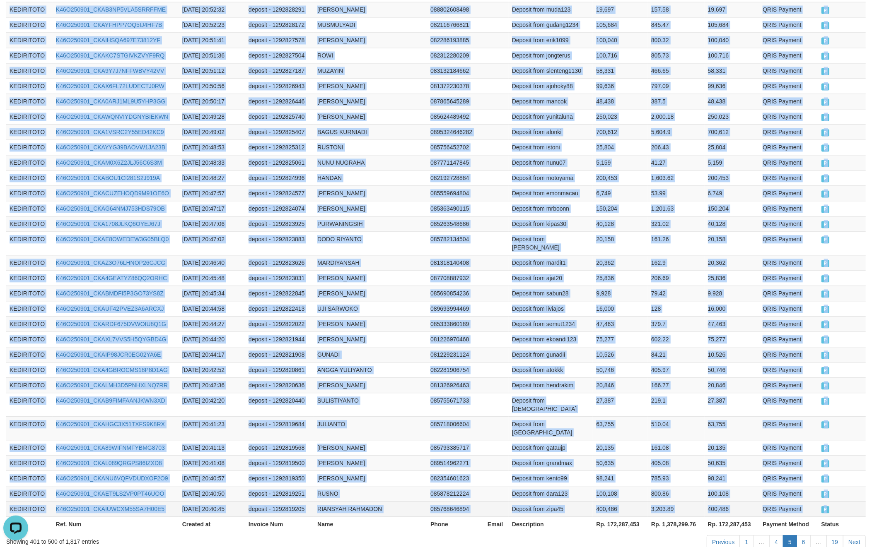
click at [840, 502] on td "P" at bounding box center [842, 509] width 48 height 15
click at [805, 535] on link "6" at bounding box center [803, 542] width 14 height 14
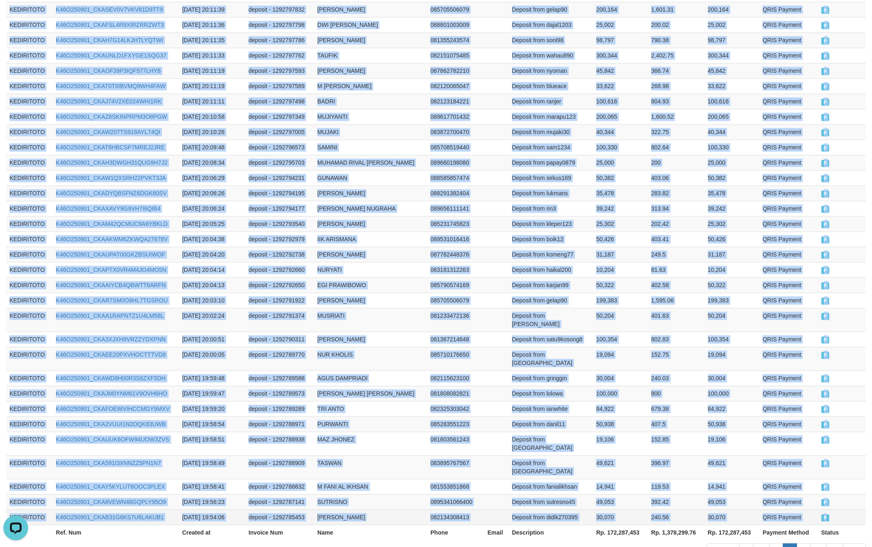
click at [841, 510] on td "P" at bounding box center [842, 517] width 48 height 15
click at [802, 544] on link "7" at bounding box center [803, 551] width 14 height 14
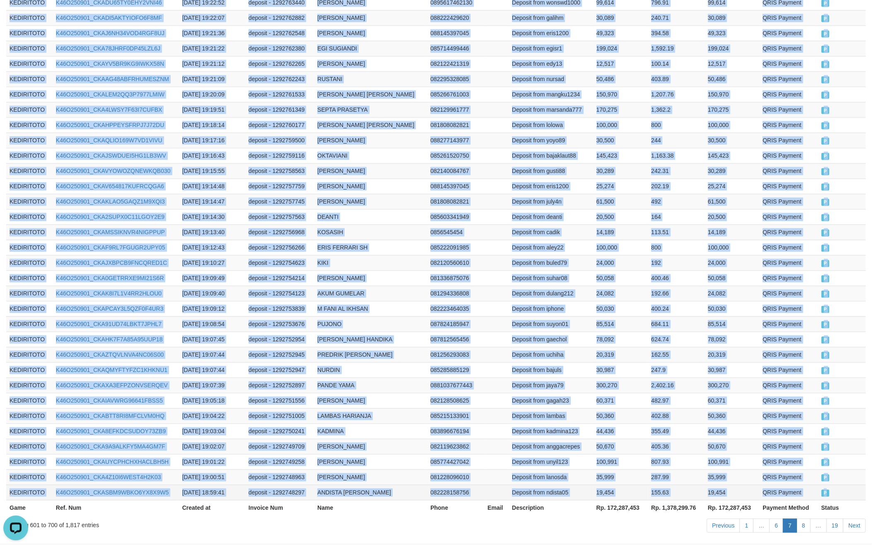
click at [837, 485] on td "P" at bounding box center [842, 492] width 48 height 15
click at [804, 519] on link "8" at bounding box center [803, 526] width 14 height 14
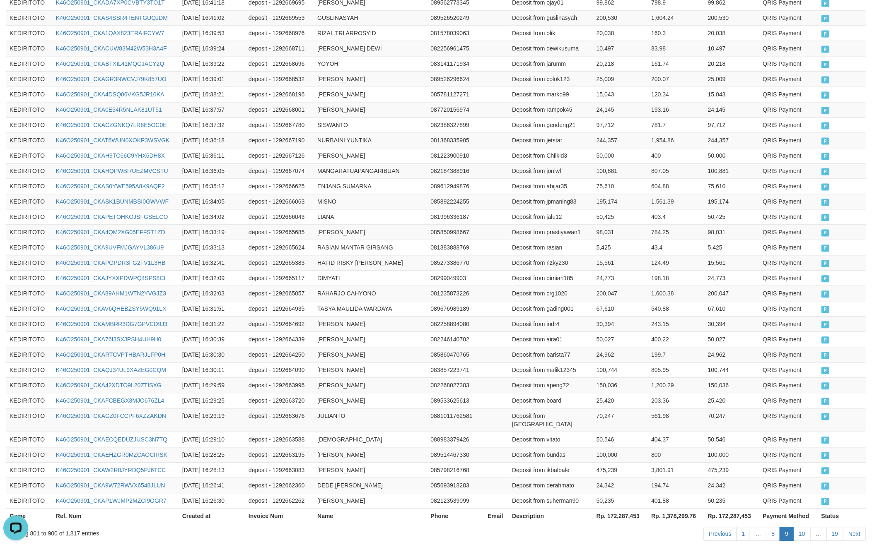
click at [837, 493] on td "P" at bounding box center [842, 500] width 48 height 15
click at [805, 527] on link "10" at bounding box center [801, 534] width 17 height 14
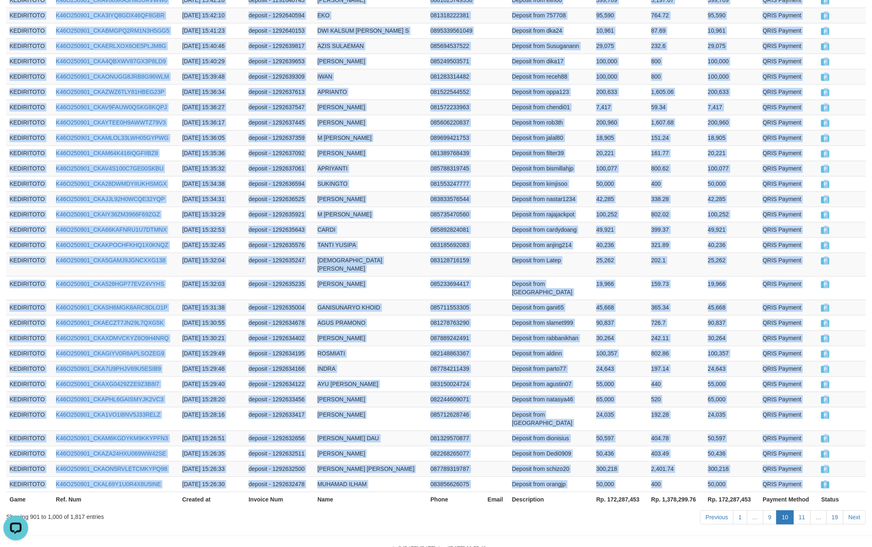
click at [841, 477] on td "P" at bounding box center [842, 484] width 48 height 15
click at [807, 511] on link "11" at bounding box center [801, 518] width 17 height 14
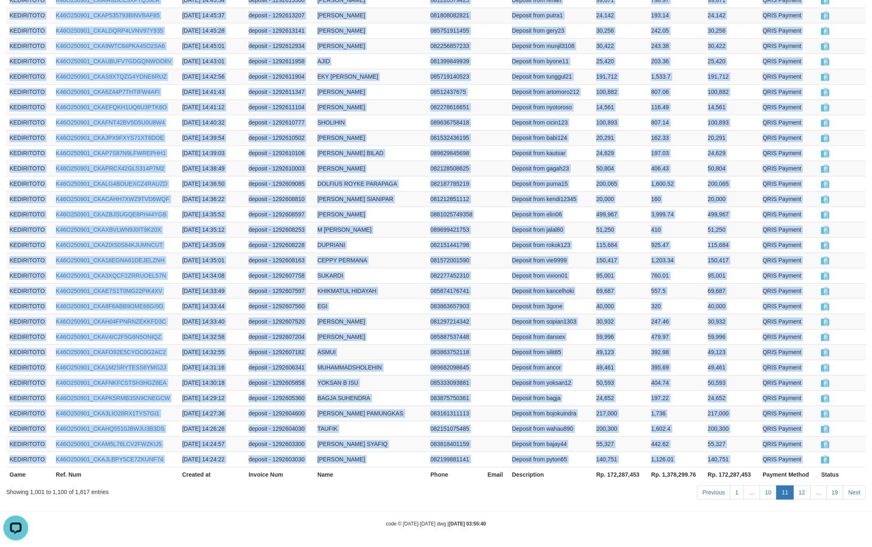
click at [843, 458] on td "P" at bounding box center [842, 459] width 48 height 15
click at [806, 493] on link "12" at bounding box center [801, 493] width 17 height 14
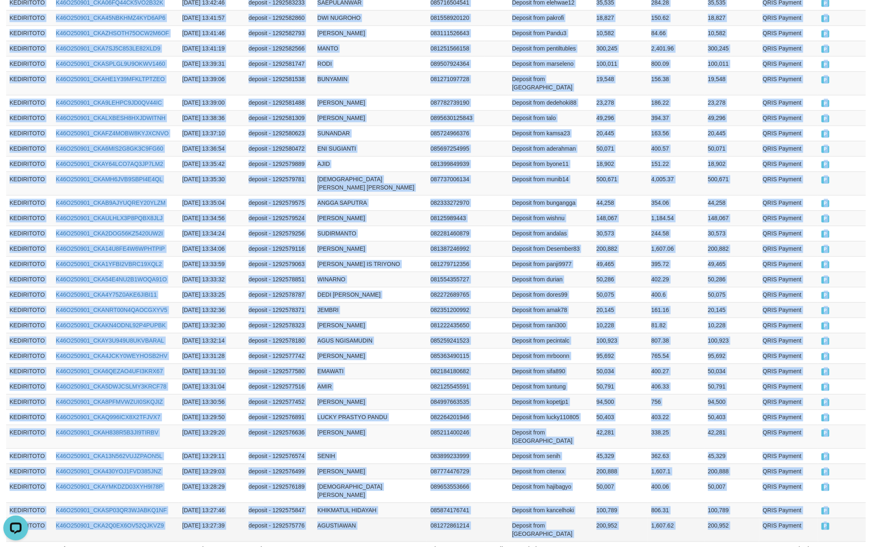
click at [848, 518] on td "P" at bounding box center [842, 530] width 48 height 24
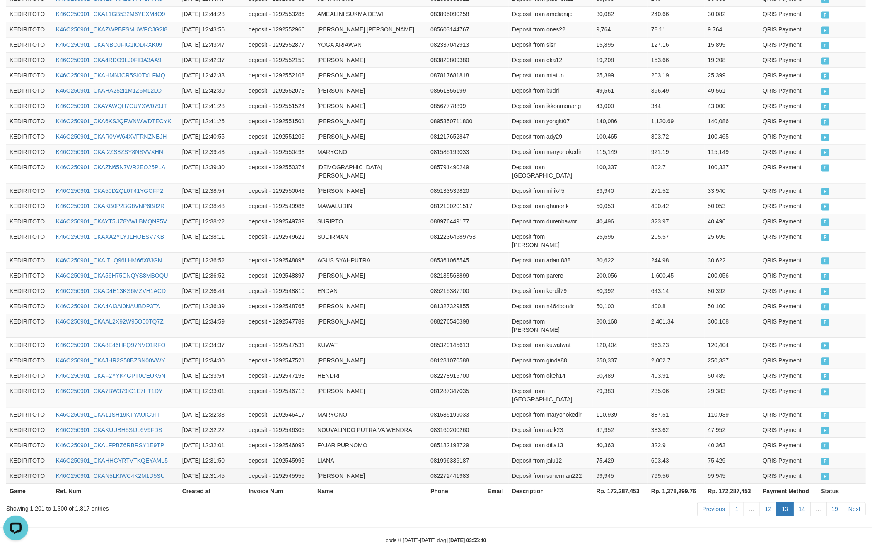
scroll to position [1396, 0]
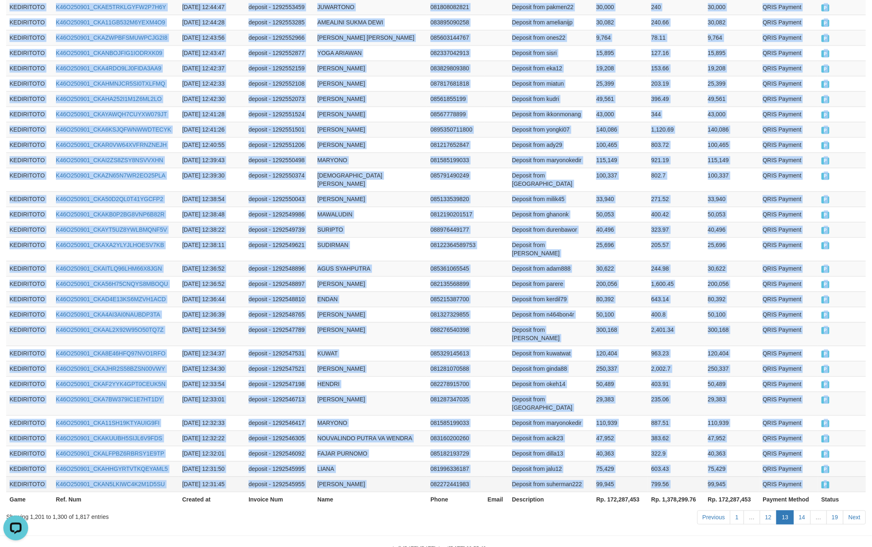
click at [839, 477] on td "P" at bounding box center [842, 484] width 48 height 15
click at [803, 511] on link "14" at bounding box center [801, 518] width 17 height 14
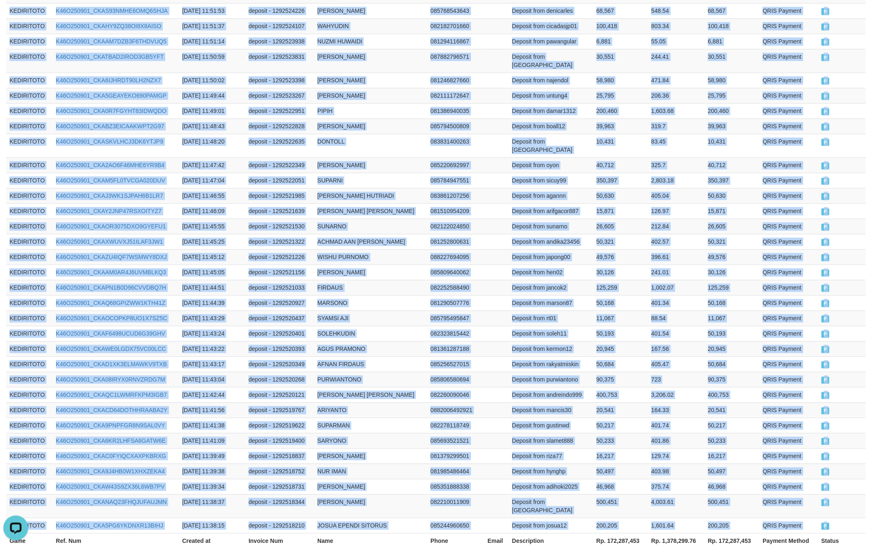
click at [841, 518] on td "P" at bounding box center [842, 525] width 48 height 15
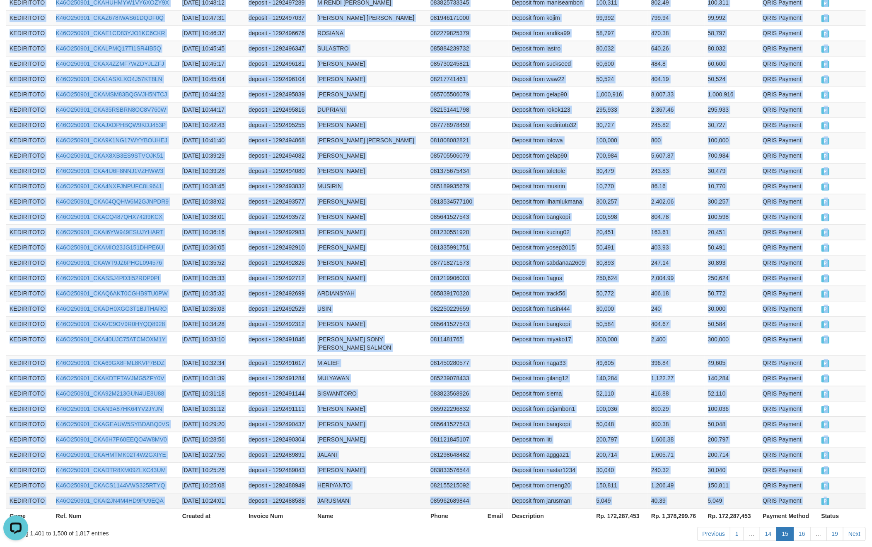
click at [844, 493] on td "P" at bounding box center [842, 500] width 48 height 15
click at [800, 527] on link "16" at bounding box center [801, 534] width 17 height 14
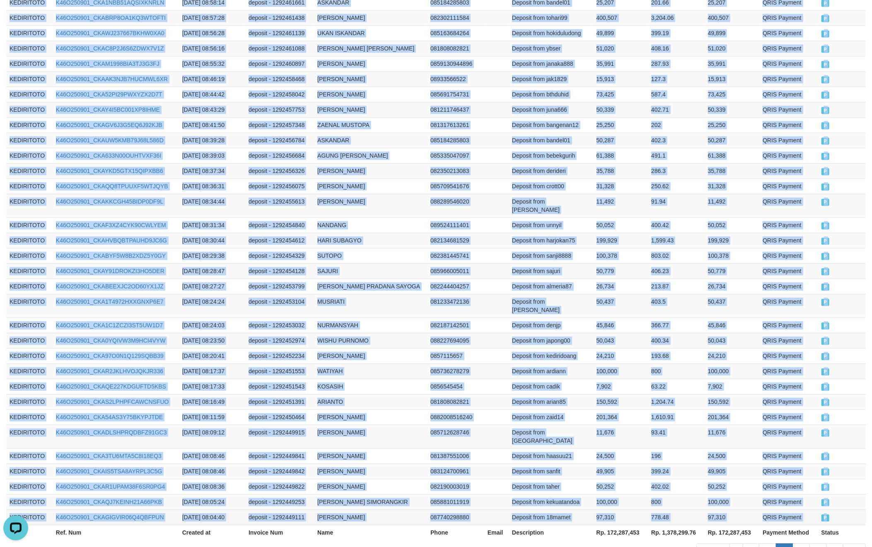
click at [847, 510] on td "P" at bounding box center [842, 517] width 48 height 15
click at [803, 544] on link "17" at bounding box center [800, 551] width 17 height 14
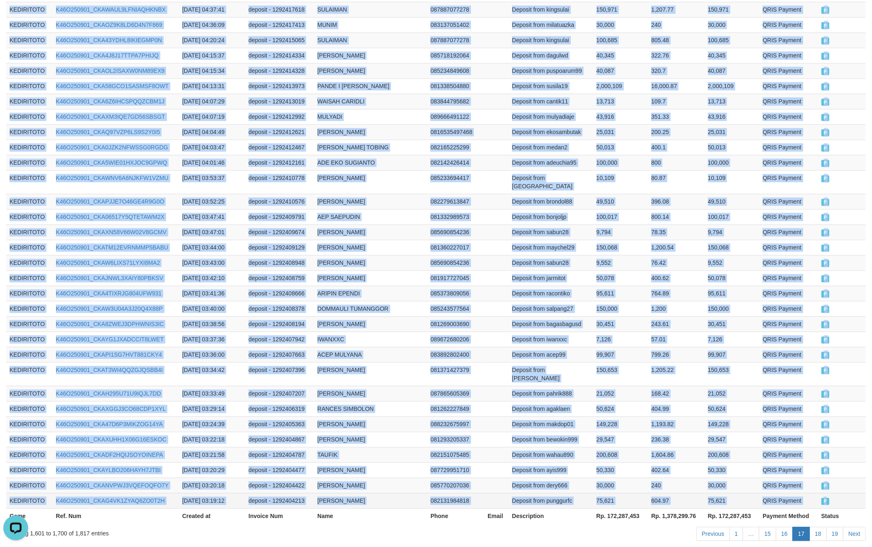
click at [849, 493] on td "P" at bounding box center [842, 500] width 48 height 15
click at [821, 527] on link "18" at bounding box center [817, 534] width 17 height 14
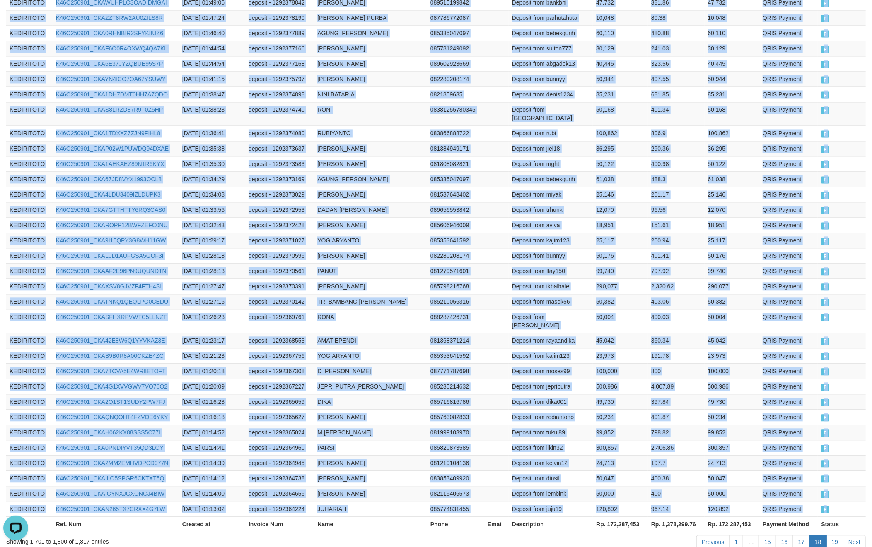
click at [844, 502] on td "P" at bounding box center [842, 509] width 48 height 15
click at [834, 535] on link "19" at bounding box center [834, 542] width 17 height 14
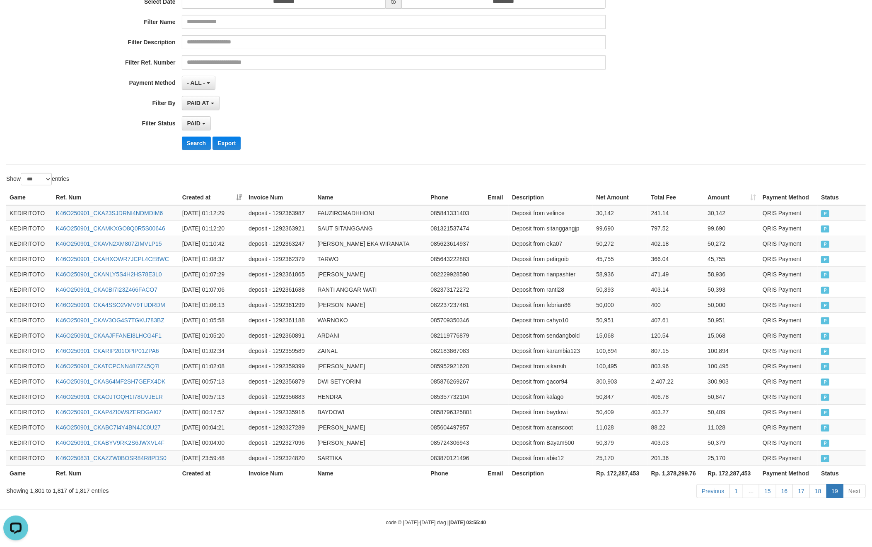
scroll to position [113, 0]
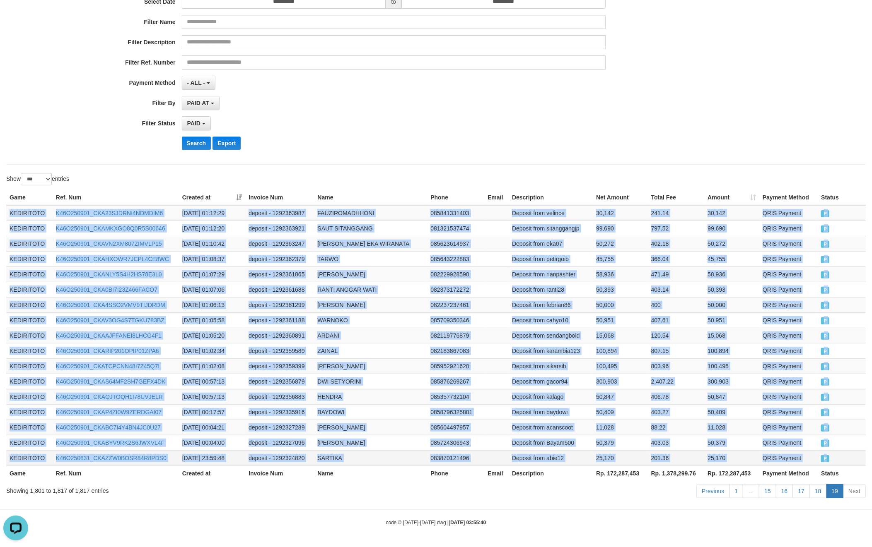
click at [832, 456] on td "P" at bounding box center [842, 458] width 48 height 15
click at [744, 367] on td "100,495" at bounding box center [731, 366] width 55 height 15
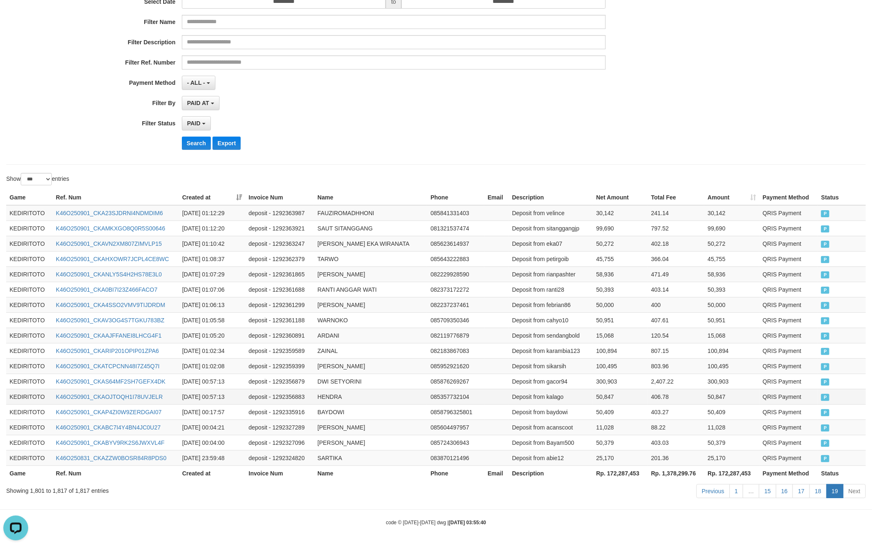
click at [723, 398] on td "50,847" at bounding box center [731, 396] width 55 height 15
click at [630, 473] on th "Rp. 172,287,453" at bounding box center [620, 473] width 55 height 15
click at [728, 267] on td "58,936" at bounding box center [731, 274] width 55 height 15
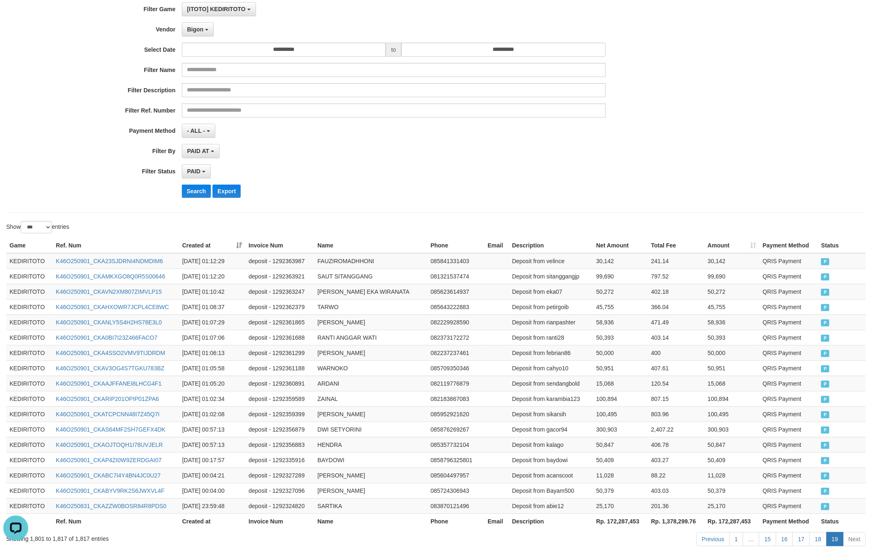
scroll to position [0, 0]
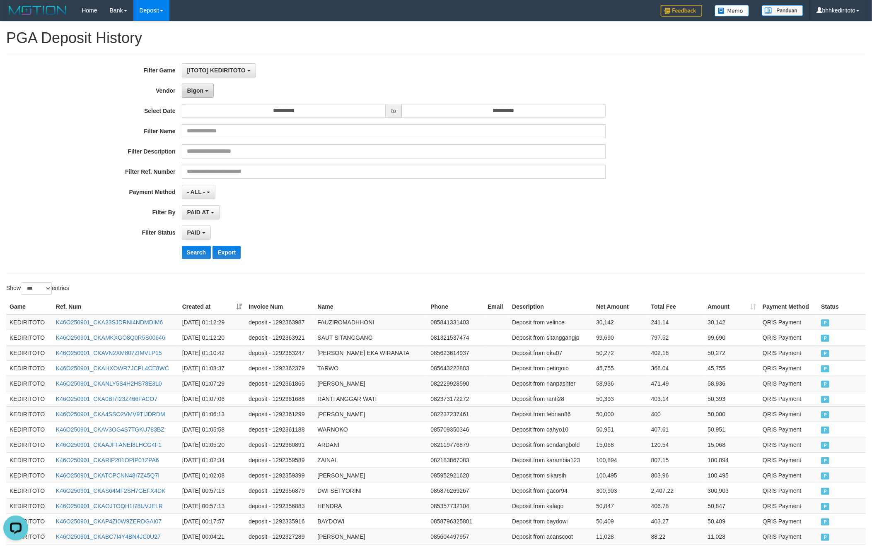
click at [209, 96] on button "Bigon" at bounding box center [198, 91] width 32 height 14
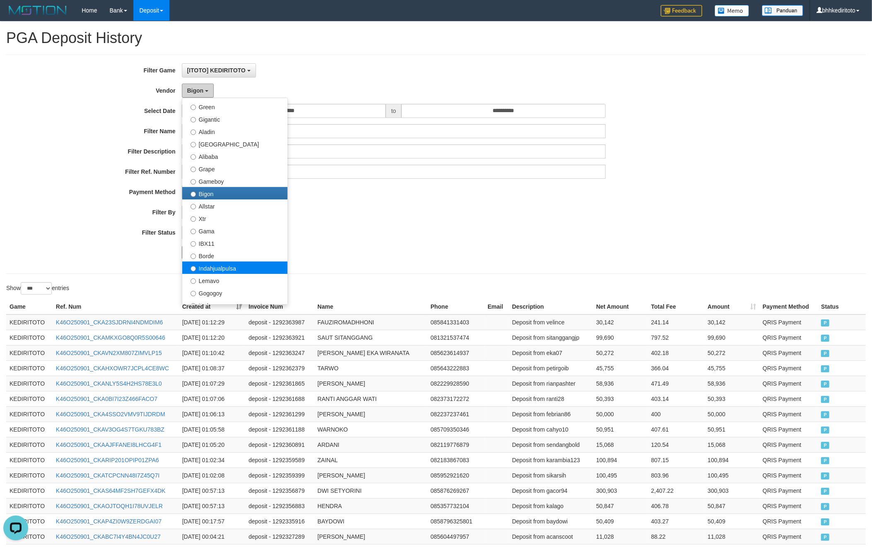
scroll to position [110, 0]
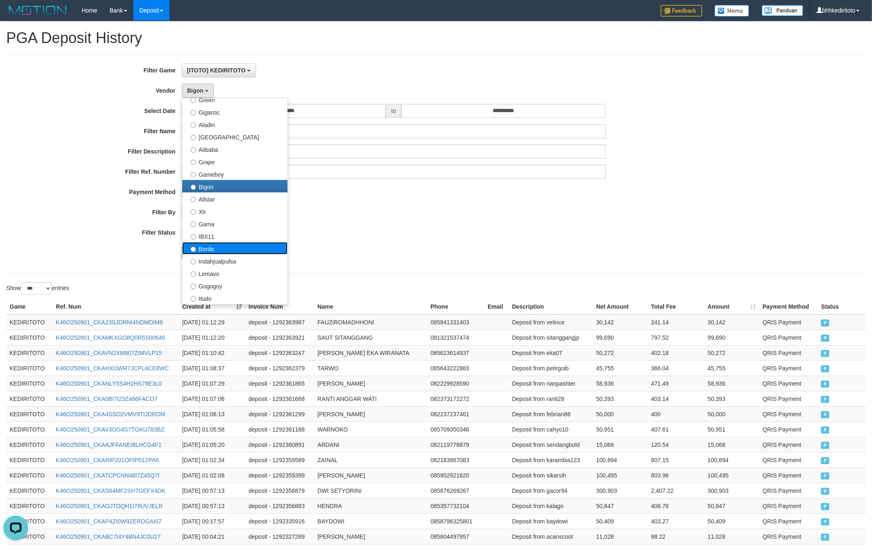
click at [213, 248] on label "Borde" at bounding box center [234, 248] width 105 height 12
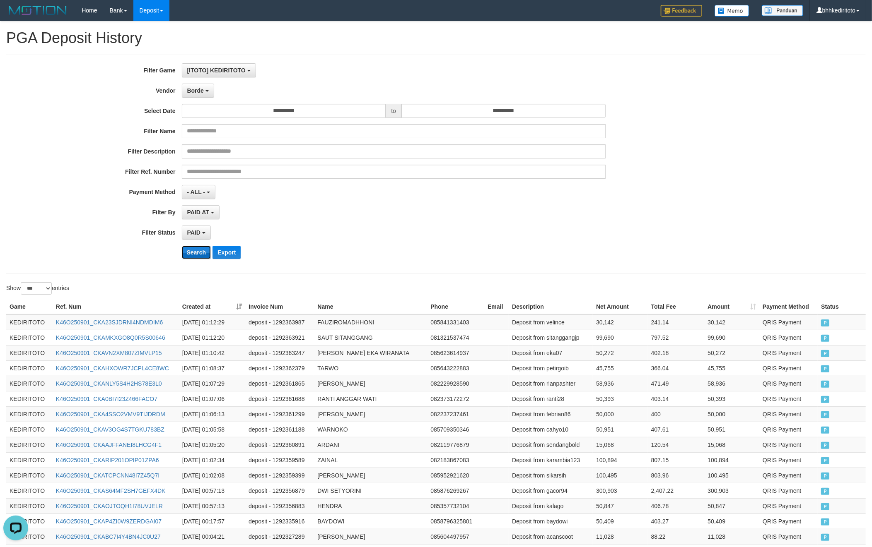
click at [198, 256] on button "Search" at bounding box center [196, 252] width 29 height 13
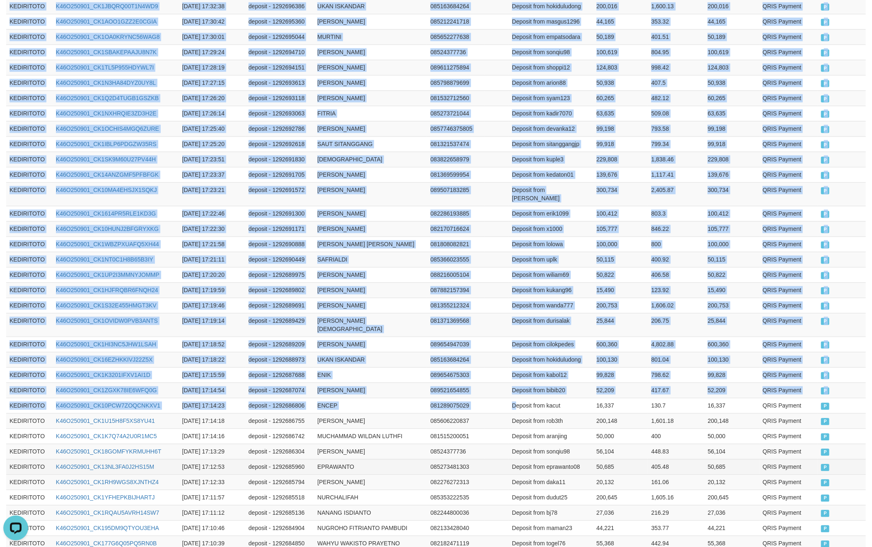
scroll to position [1396, 0]
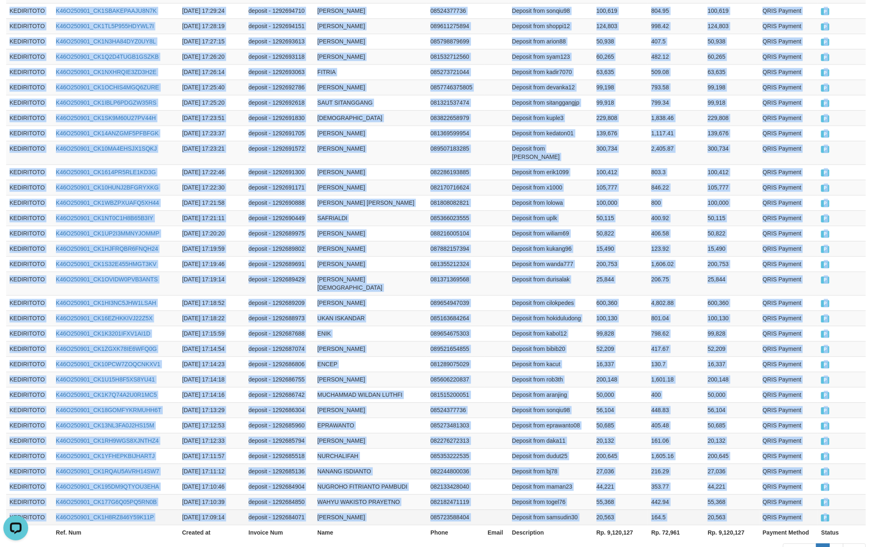
drag, startPoint x: 9, startPoint y: 251, endPoint x: 832, endPoint y: 463, distance: 850.2
click at [834, 544] on link "2" at bounding box center [836, 551] width 14 height 14
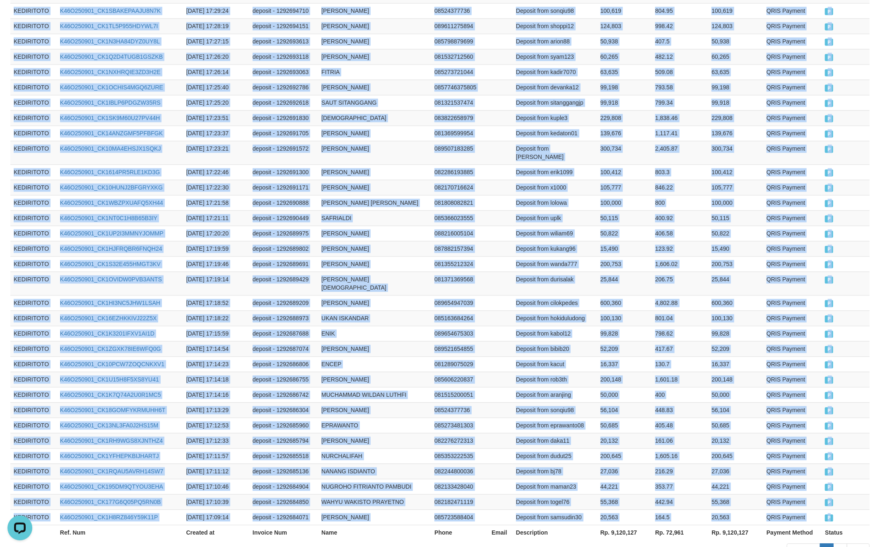
scroll to position [0, 0]
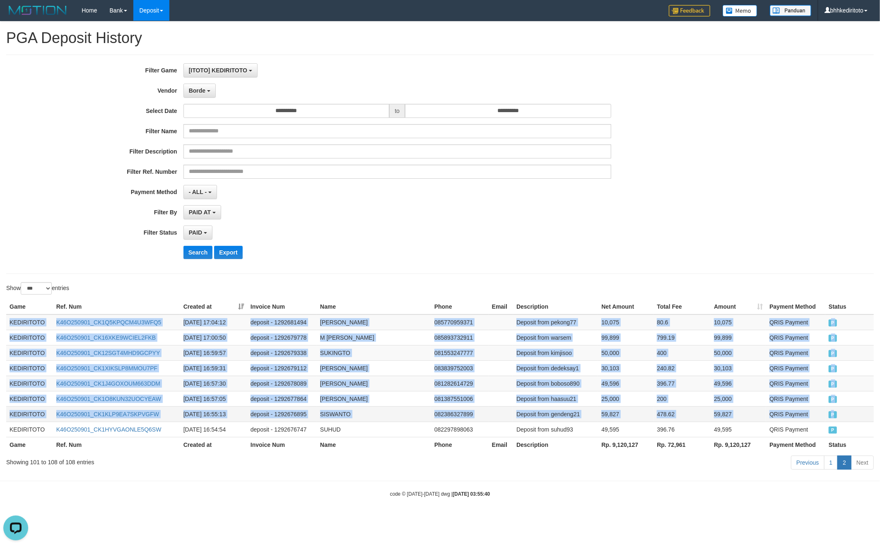
click at [854, 422] on td "P" at bounding box center [849, 414] width 48 height 15
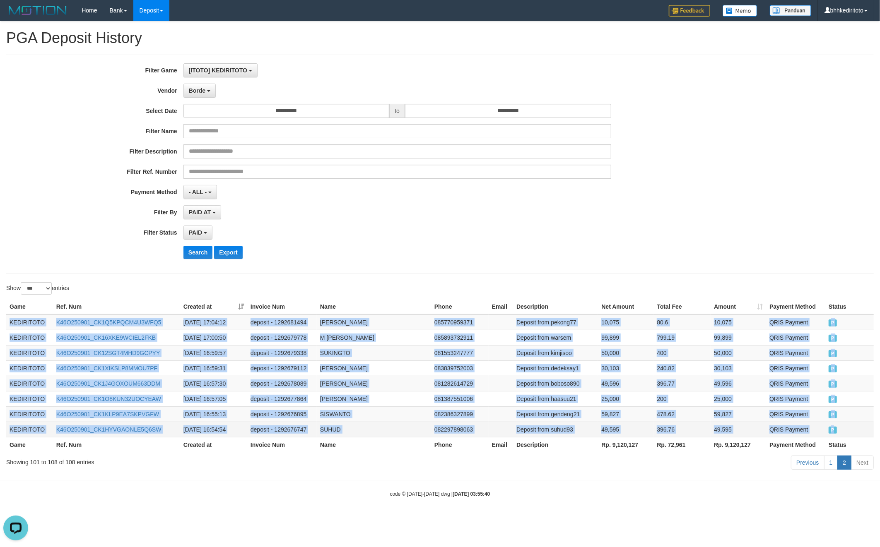
click at [854, 431] on td "P" at bounding box center [849, 429] width 48 height 15
click at [739, 367] on td "30,103" at bounding box center [738, 368] width 55 height 15
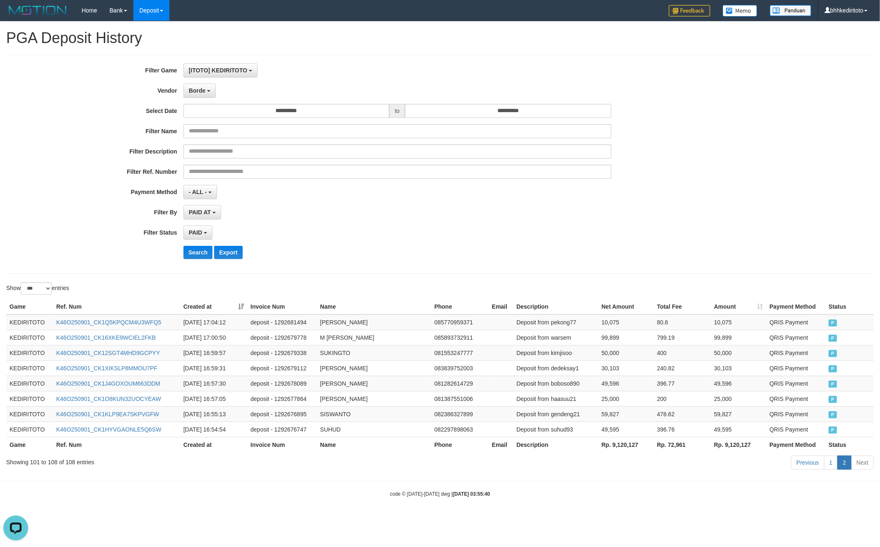
click at [625, 447] on th "Rp. 9,120,127" at bounding box center [625, 444] width 55 height 15
drag, startPoint x: 740, startPoint y: 181, endPoint x: 668, endPoint y: 164, distance: 73.3
click at [738, 180] on div "**********" at bounding box center [440, 164] width 880 height 202
click at [207, 88] on button "Borde" at bounding box center [199, 91] width 32 height 14
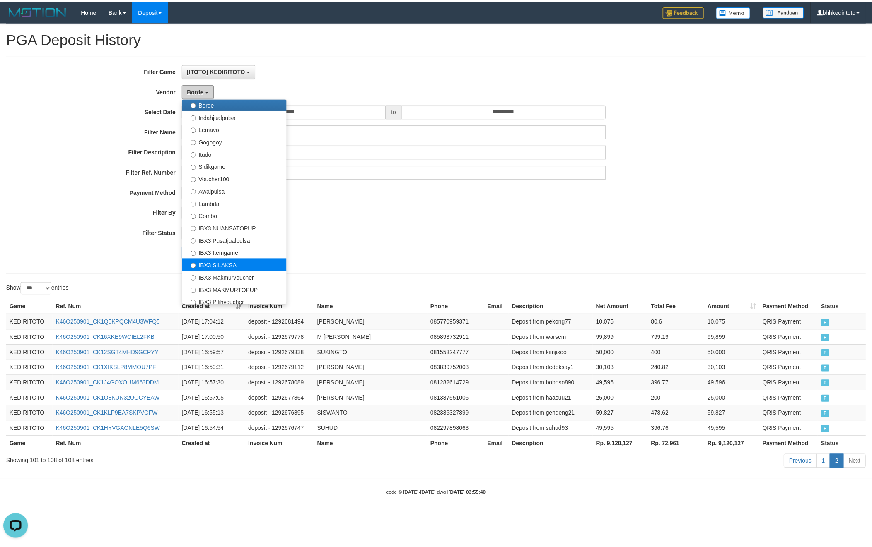
scroll to position [258, 0]
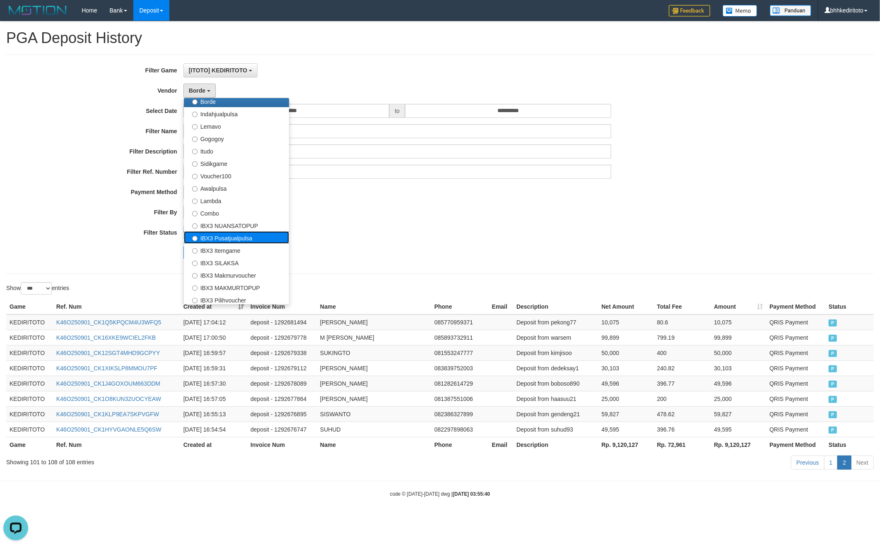
click at [239, 239] on label "IBX3 Pusatjualpulsa" at bounding box center [236, 238] width 105 height 12
select select "**********"
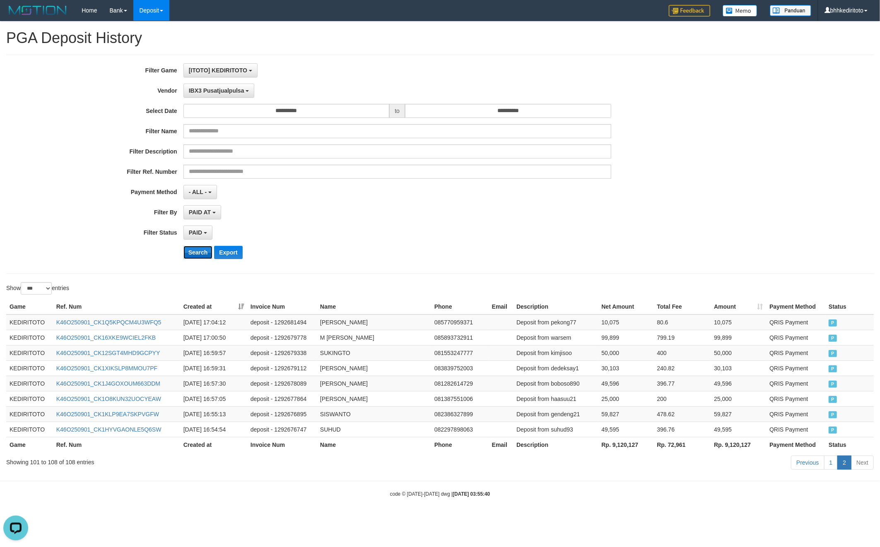
click at [197, 257] on button "Search" at bounding box center [197, 252] width 29 height 13
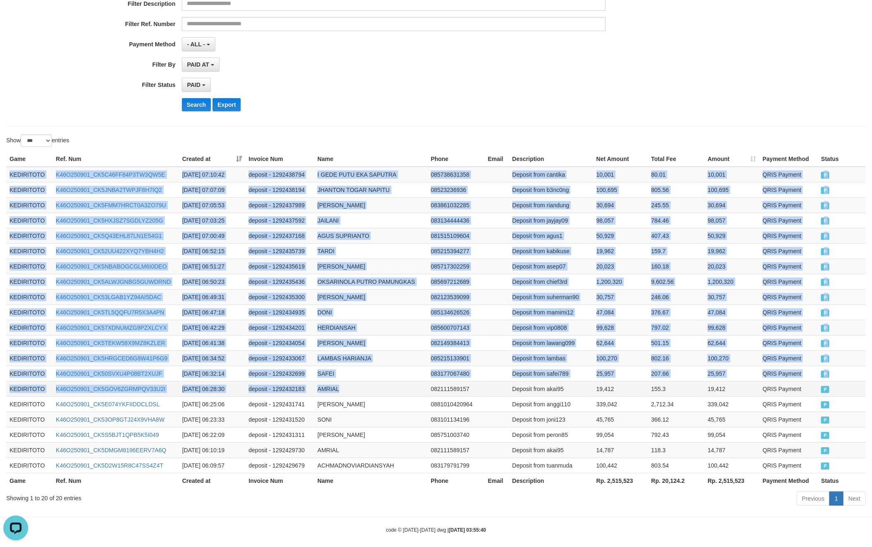
scroll to position [159, 0]
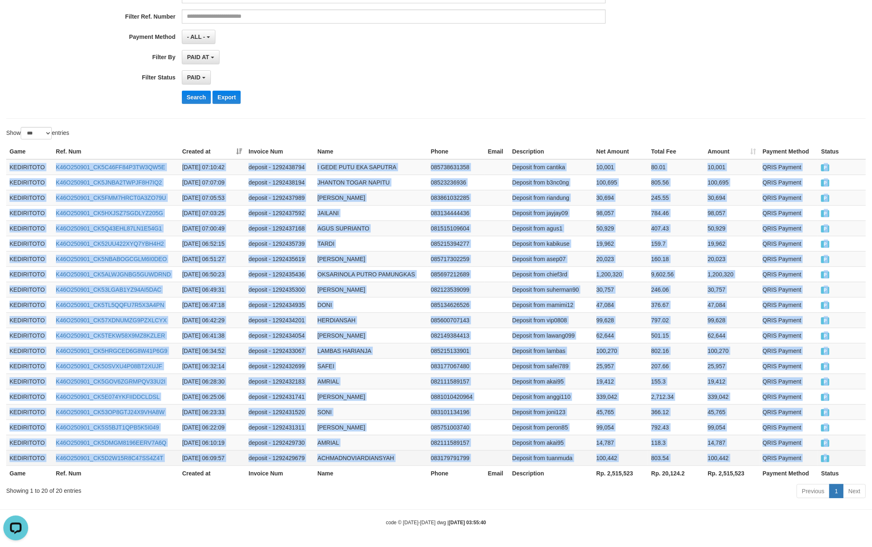
drag, startPoint x: 7, startPoint y: 322, endPoint x: 851, endPoint y: 459, distance: 854.3
click at [851, 459] on tbody "KEDIRITOTO K46O250901_CK5C46FF84P3TW3QW5E [DATE] 07:10:42 deposit - 1292438794 …" at bounding box center [435, 312] width 859 height 307
click at [769, 340] on td "QRIS Payment" at bounding box center [788, 335] width 58 height 15
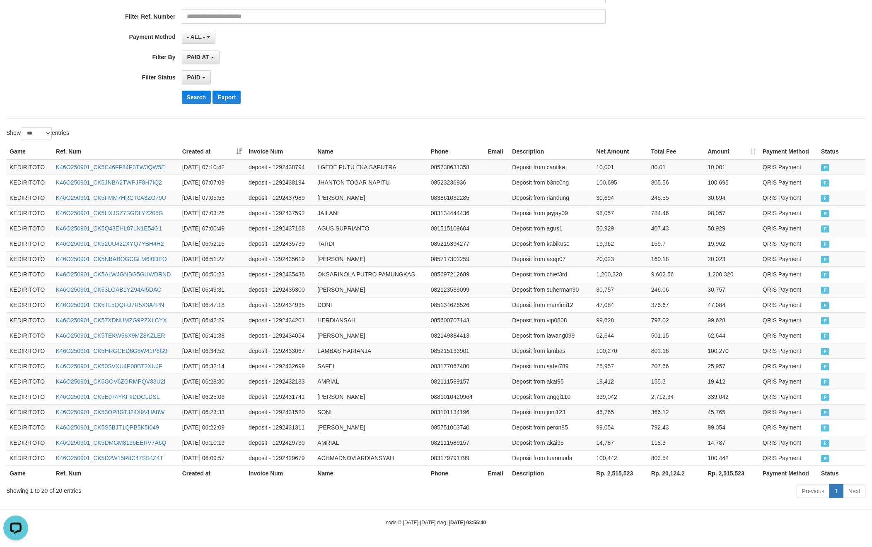
click at [615, 474] on th "Rp. 2,515,523" at bounding box center [620, 473] width 55 height 15
click at [448, 105] on div "**********" at bounding box center [363, 9] width 726 height 202
